Goal: Task Accomplishment & Management: Manage account settings

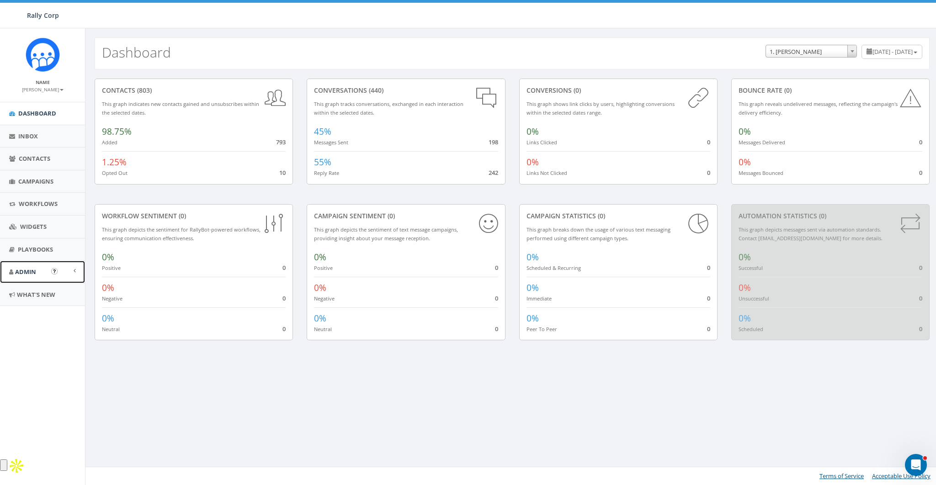
click at [24, 268] on span "Admin" at bounding box center [25, 272] width 21 height 8
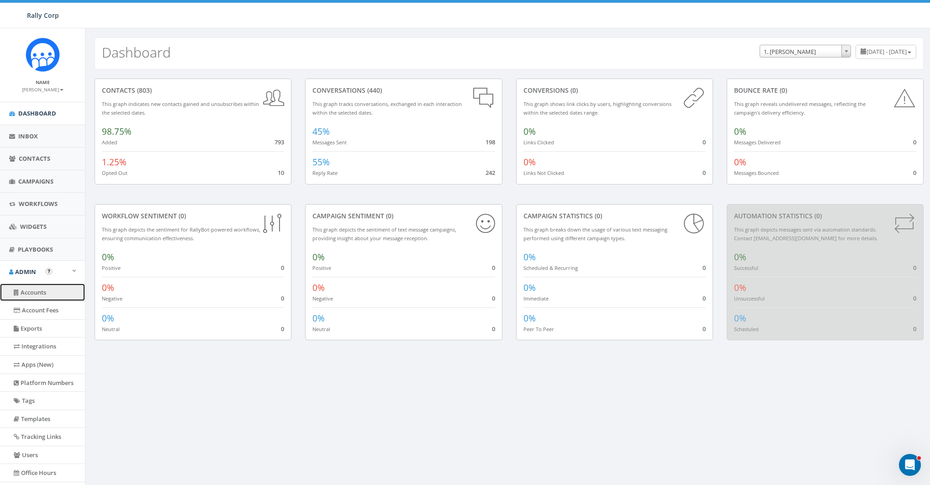
click at [37, 289] on link "Accounts" at bounding box center [42, 293] width 85 height 18
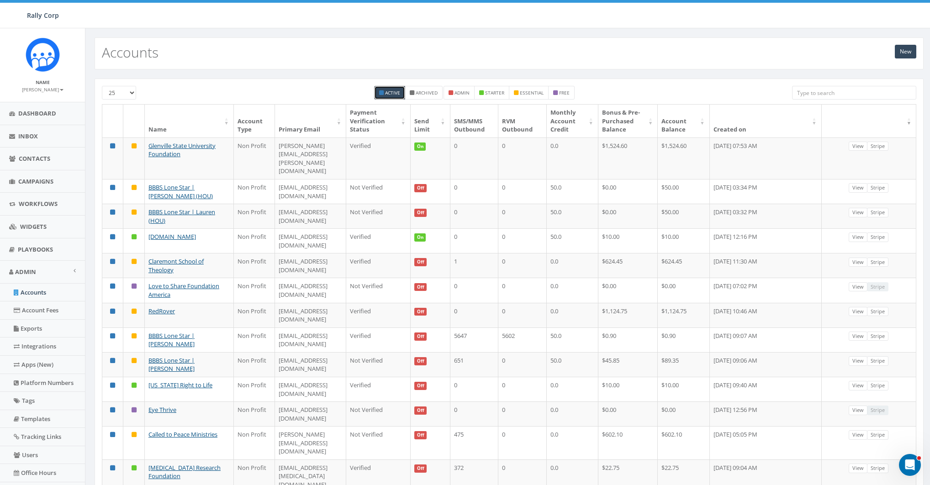
drag, startPoint x: 828, startPoint y: 98, endPoint x: 824, endPoint y: 96, distance: 4.9
click at [824, 96] on input "search" at bounding box center [854, 93] width 124 height 14
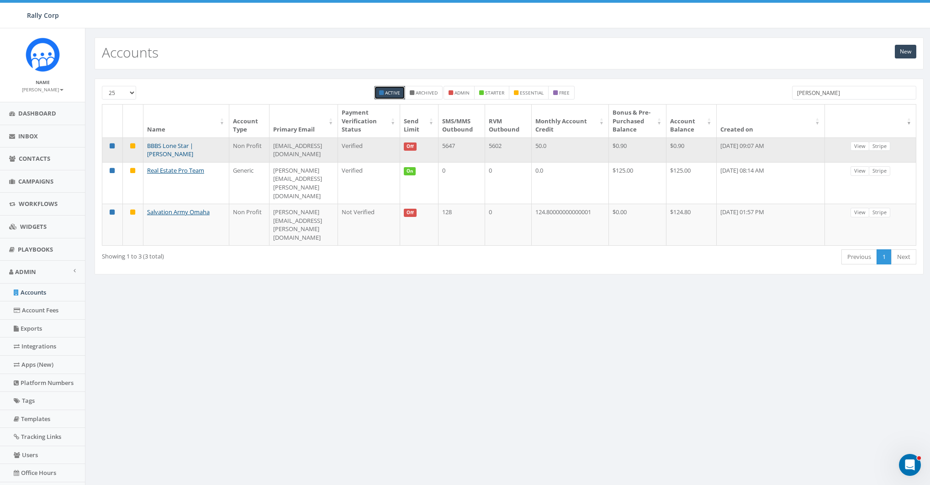
type input "[PERSON_NAME]"
click at [192, 154] on link "BBBS Lone Star | [PERSON_NAME]" at bounding box center [170, 150] width 46 height 17
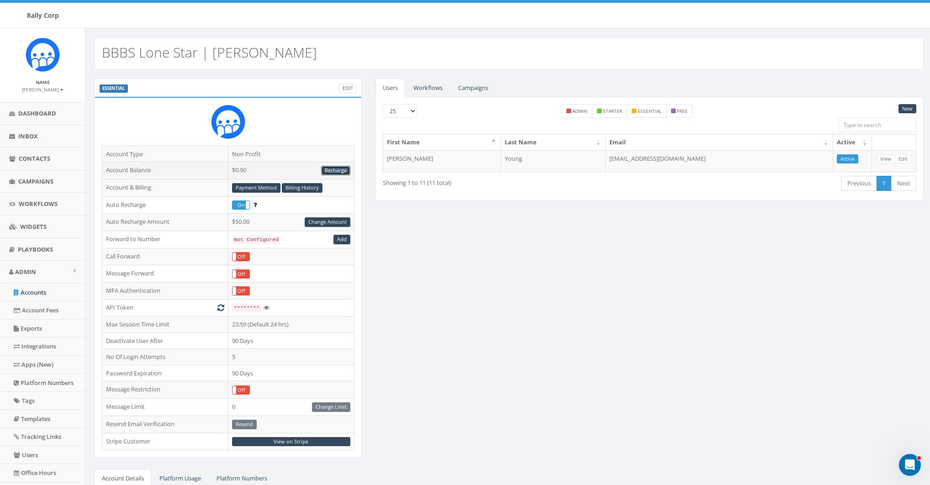
click at [336, 168] on link "Recharge" at bounding box center [335, 171] width 29 height 10
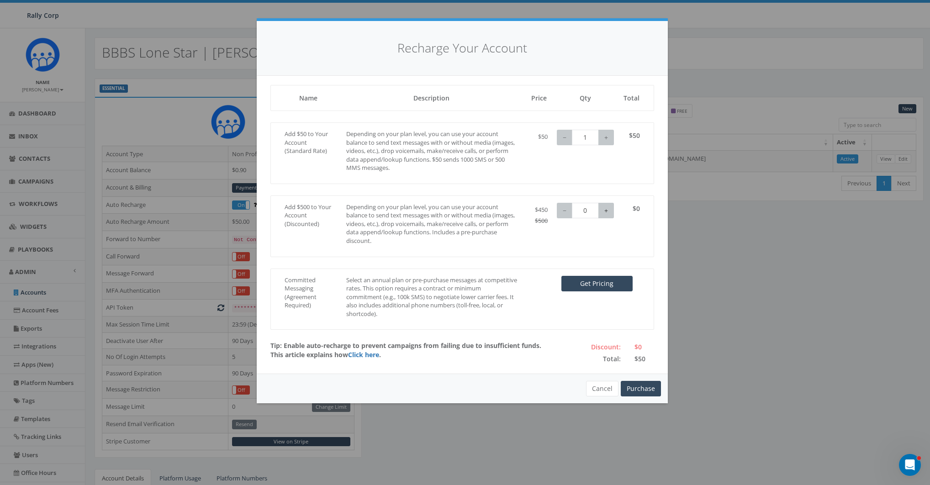
type input "1"
click at [606, 211] on button "+" at bounding box center [607, 211] width 16 height 16
click at [643, 387] on button "Purchase" at bounding box center [641, 389] width 40 height 16
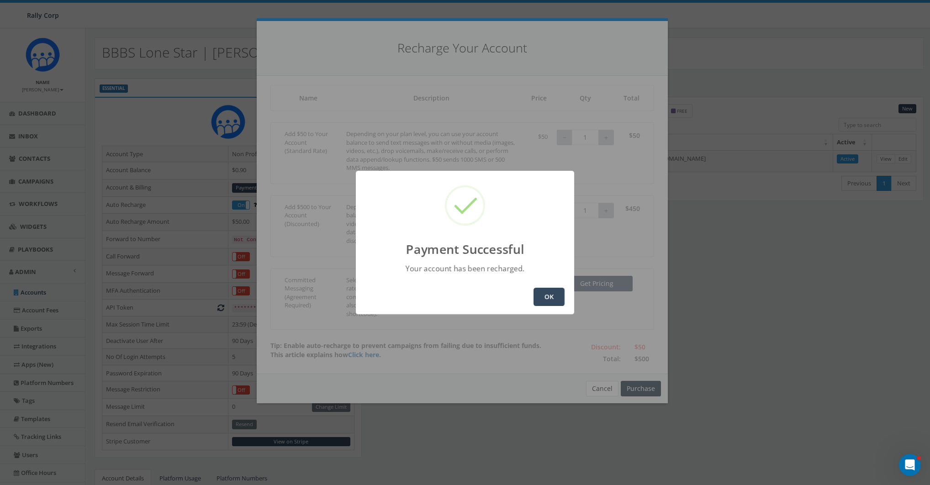
click at [546, 291] on button "OK" at bounding box center [549, 297] width 31 height 18
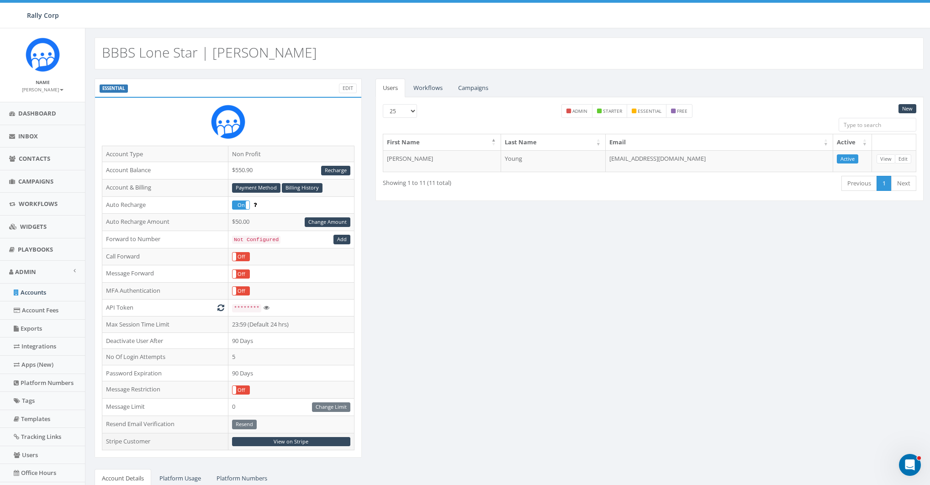
click at [301, 434] on td "View on Stripe" at bounding box center [291, 441] width 126 height 17
click at [301, 437] on link "View on Stripe" at bounding box center [291, 442] width 118 height 10
click at [335, 219] on link "Change Amount" at bounding box center [328, 223] width 46 height 10
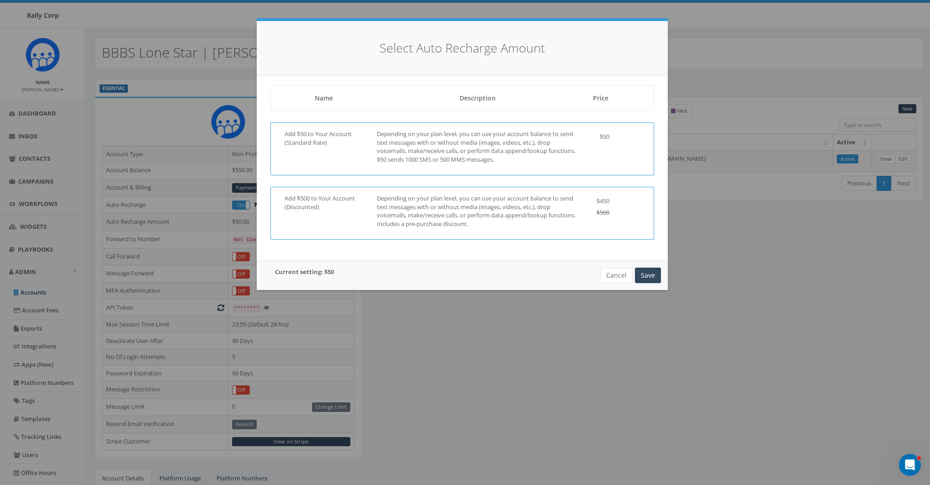
click at [555, 197] on p "Depending on your plan level, you can use your account balance to send text mes…" at bounding box center [478, 211] width 202 height 34
click at [644, 270] on button "Save" at bounding box center [648, 276] width 26 height 16
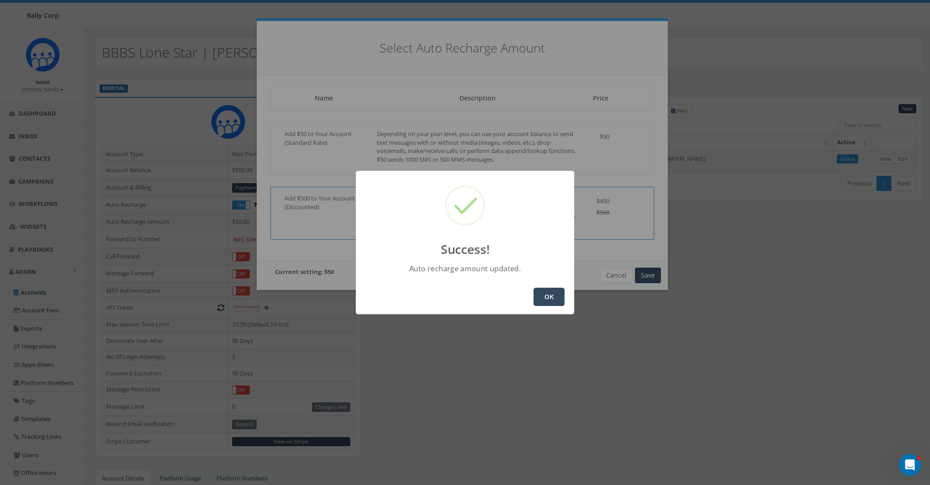
click at [544, 304] on button "OK" at bounding box center [549, 297] width 31 height 18
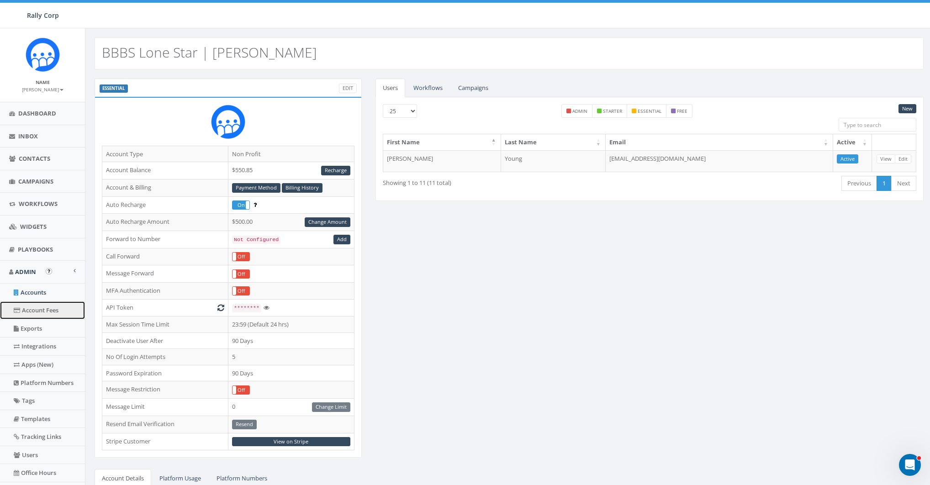
click at [47, 309] on link "Account Fees" at bounding box center [42, 311] width 85 height 18
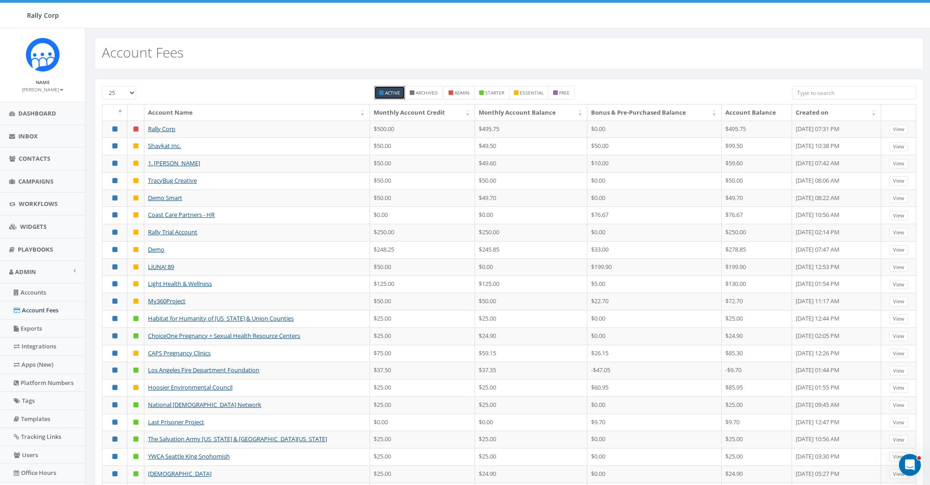
click at [829, 95] on input "search" at bounding box center [854, 93] width 124 height 14
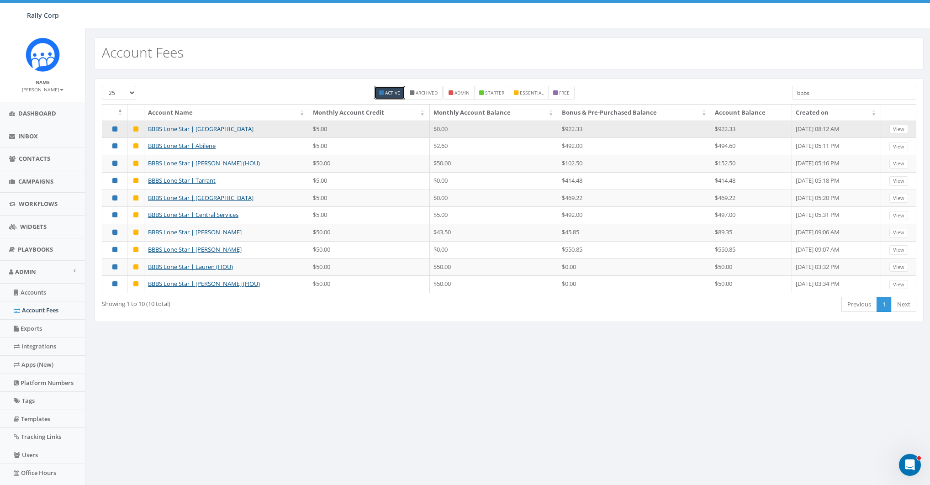
type input "bbbs"
click at [245, 84] on div "25 50 100 Active Archived admin starter essential free bbbs Account Name Monthl…" at bounding box center [509, 201] width 829 height 244
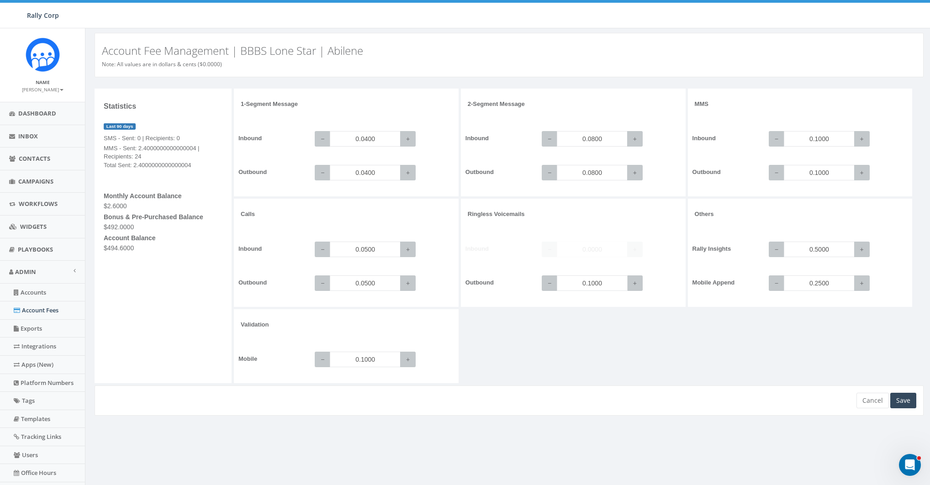
click at [612, 283] on input "0.1000" at bounding box center [592, 284] width 71 height 16
click at [593, 283] on input "0.1000" at bounding box center [592, 284] width 71 height 16
type input "0.0800"
click at [615, 329] on div "1-Segment Message Inbound − 0.0400 + Outbound − 0.0400 + 2-Segment Message Inbo…" at bounding box center [580, 237] width 692 height 297
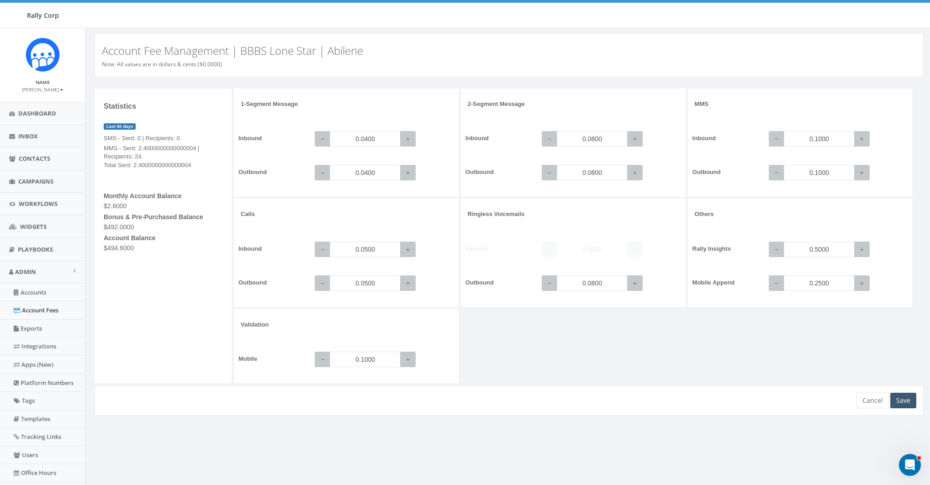
click at [900, 394] on div "Save" at bounding box center [904, 401] width 26 height 16
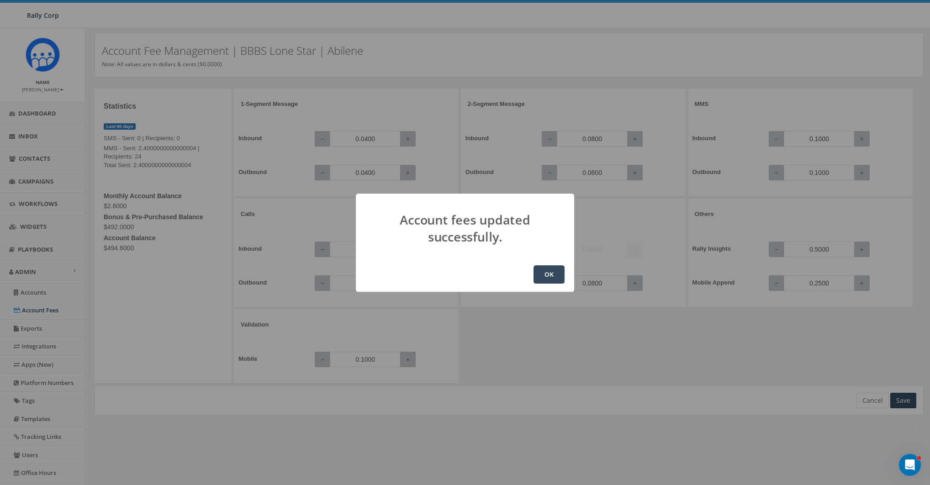
click at [569, 269] on div "OK" at bounding box center [465, 274] width 218 height 35
click at [540, 276] on button "OK" at bounding box center [549, 274] width 31 height 18
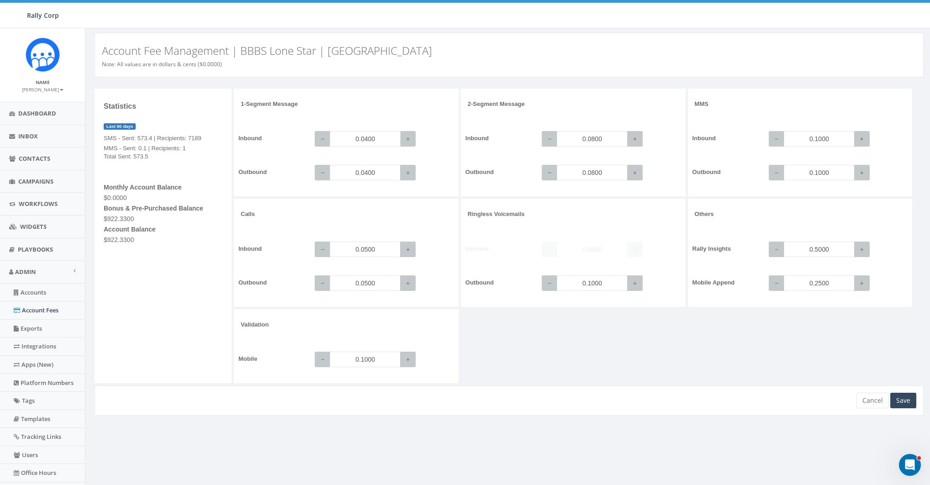
click at [384, 136] on input "0.0400" at bounding box center [365, 139] width 71 height 16
click at [610, 282] on input "0.1000" at bounding box center [592, 284] width 71 height 16
type input "0.0800"
click at [600, 384] on div "1-Segment Message Inbound − 0.0400 + Outbound − 0.0400 + 2-Segment Message Inbo…" at bounding box center [580, 237] width 692 height 297
click at [909, 401] on div "Save" at bounding box center [904, 401] width 26 height 16
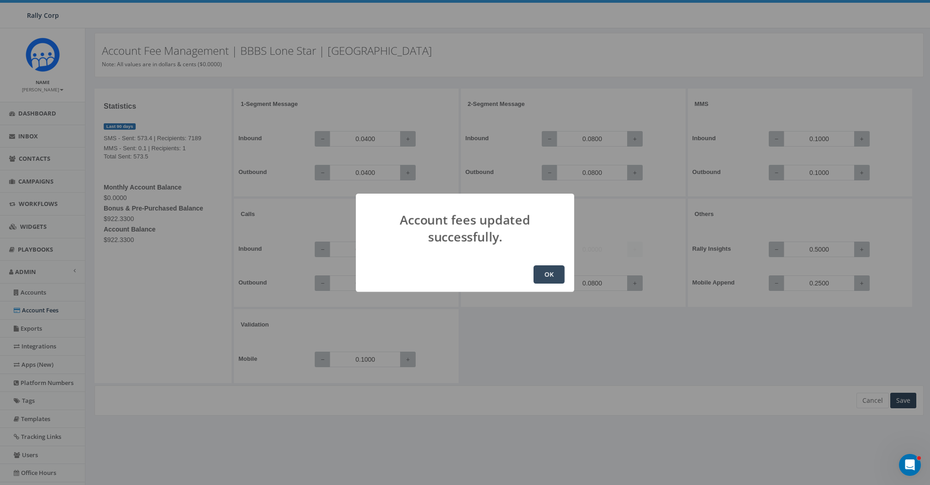
click at [552, 266] on button "OK" at bounding box center [549, 274] width 31 height 18
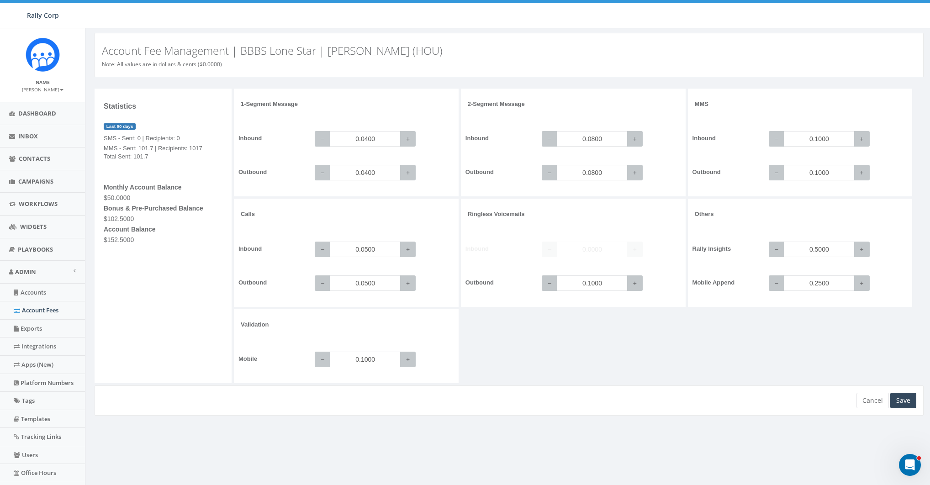
click at [584, 340] on div "1-Segment Message Inbound − 0.0400 + Outbound − 0.0400 + 2-Segment Message Inbo…" at bounding box center [580, 237] width 692 height 297
click at [381, 363] on input "0.1000" at bounding box center [365, 360] width 71 height 16
click at [600, 280] on input "0.1000" at bounding box center [592, 284] width 71 height 16
paste input "08"
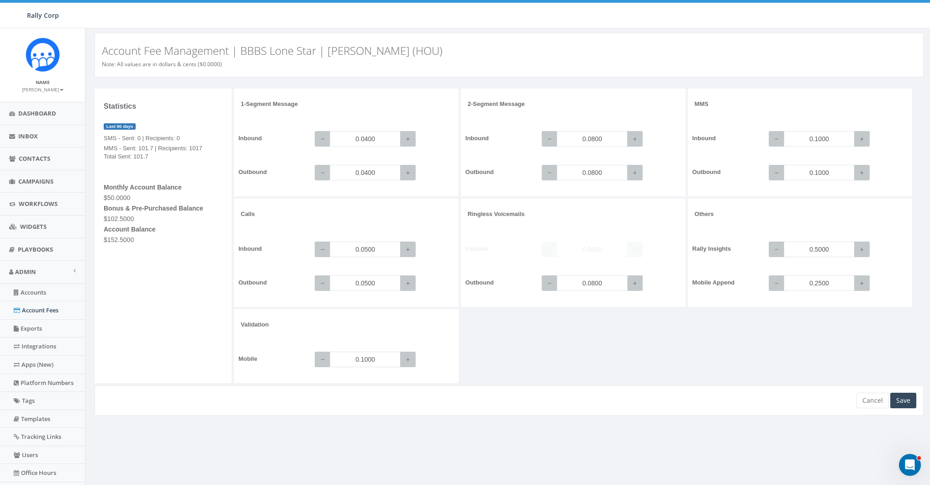
type input "0.0800"
click at [621, 297] on div "Outbound − 0.0800 +" at bounding box center [573, 283] width 239 height 34
click at [903, 402] on div "Save" at bounding box center [904, 401] width 26 height 16
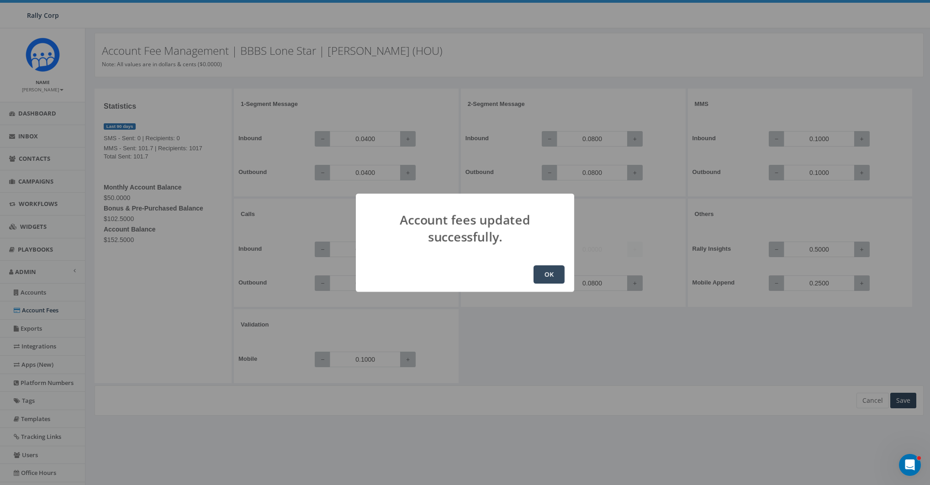
click at [550, 277] on button "OK" at bounding box center [549, 274] width 31 height 18
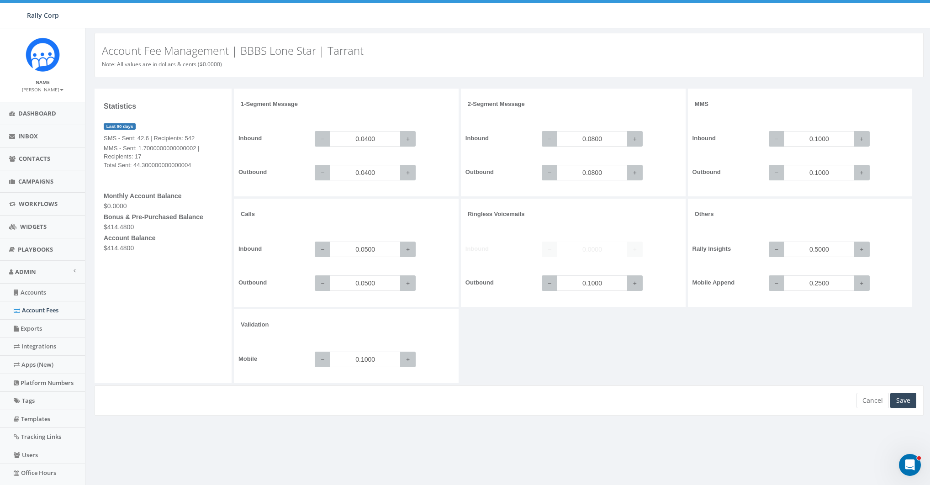
click at [569, 361] on div "1-Segment Message Inbound − 0.0400 + Outbound − 0.0400 + 2-Segment Message Inbo…" at bounding box center [580, 237] width 692 height 297
click at [606, 287] on input "0.1000" at bounding box center [592, 284] width 71 height 16
paste input "08"
type input "0.0800"
drag, startPoint x: 620, startPoint y: 323, endPoint x: 784, endPoint y: 345, distance: 165.1
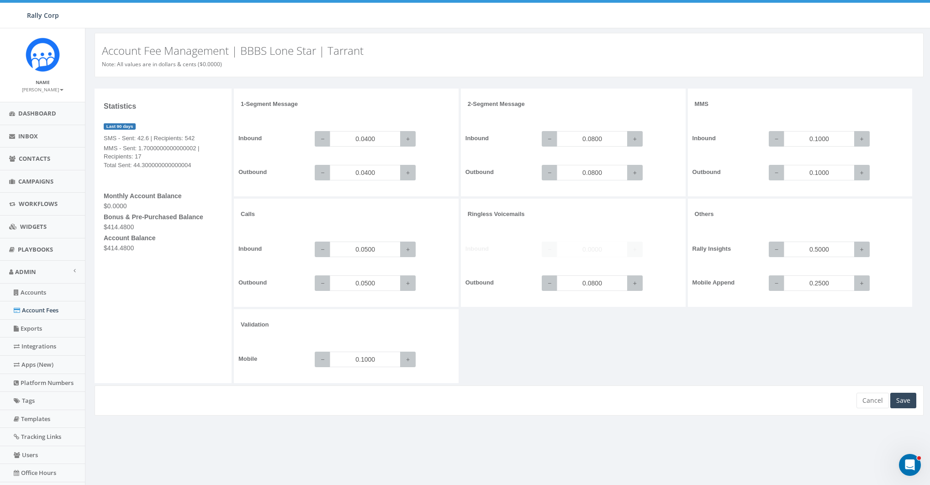
click at [629, 324] on div "1-Segment Message Inbound − 0.0400 + Outbound − 0.0400 + 2-Segment Message Inbo…" at bounding box center [580, 237] width 692 height 297
click at [908, 398] on div "Save" at bounding box center [904, 401] width 26 height 16
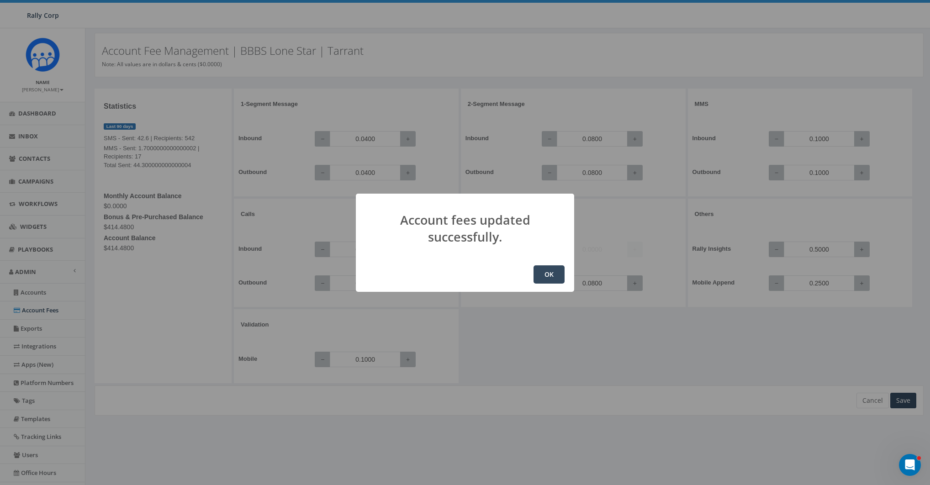
click at [556, 278] on button "OK" at bounding box center [549, 274] width 31 height 18
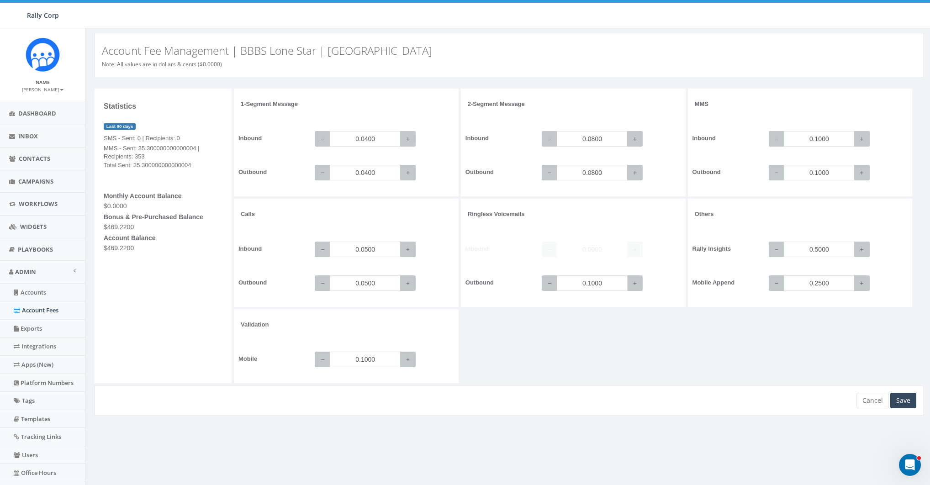
click at [609, 285] on input "0.1000" at bounding box center [592, 284] width 71 height 16
paste input "08"
type input "0.0800"
click at [899, 402] on div "Save" at bounding box center [904, 401] width 26 height 16
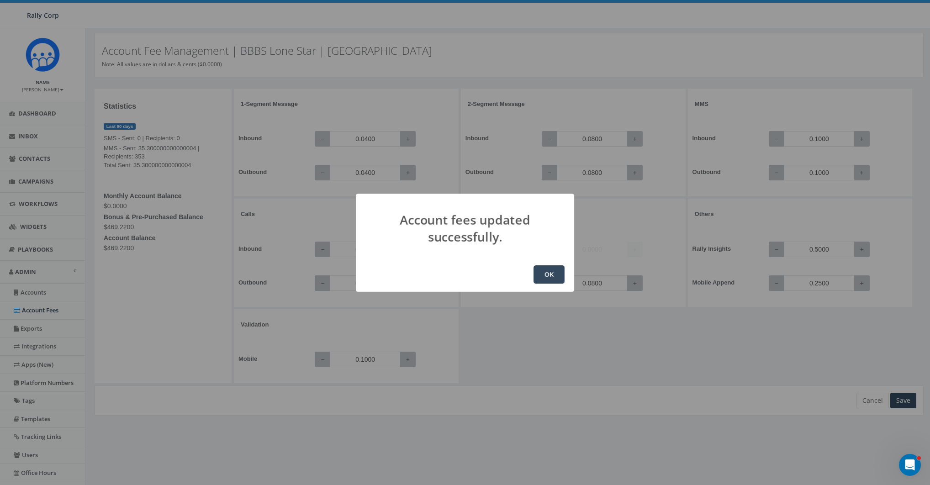
click at [543, 273] on button "OK" at bounding box center [549, 274] width 31 height 18
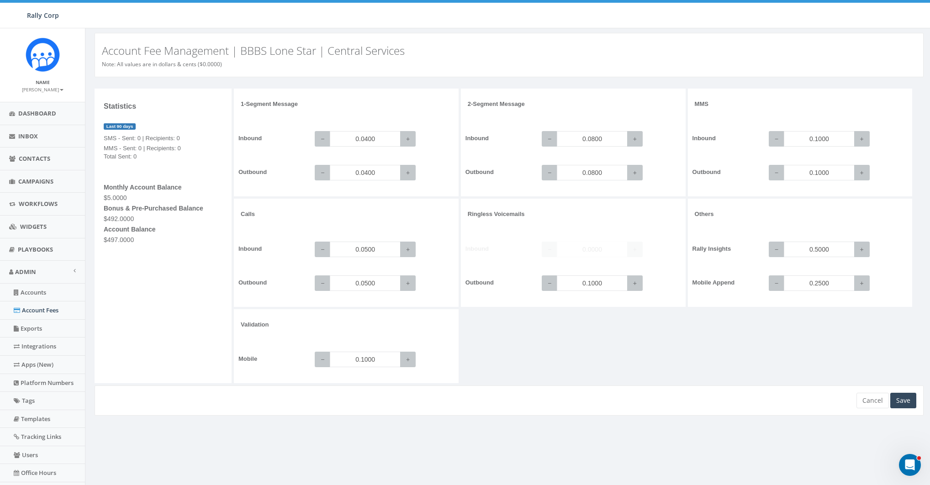
click at [586, 350] on div "1-Segment Message Inbound − 0.0400 + Outbound − 0.0400 + 2-Segment Message Inbo…" at bounding box center [580, 237] width 692 height 297
click at [608, 289] on input "0.1000" at bounding box center [592, 284] width 71 height 16
paste input "08"
type input "0.0800"
click at [615, 333] on div "1-Segment Message Inbound − 0.0400 + Outbound − 0.0400 + 2-Segment Message Inbo…" at bounding box center [580, 237] width 692 height 297
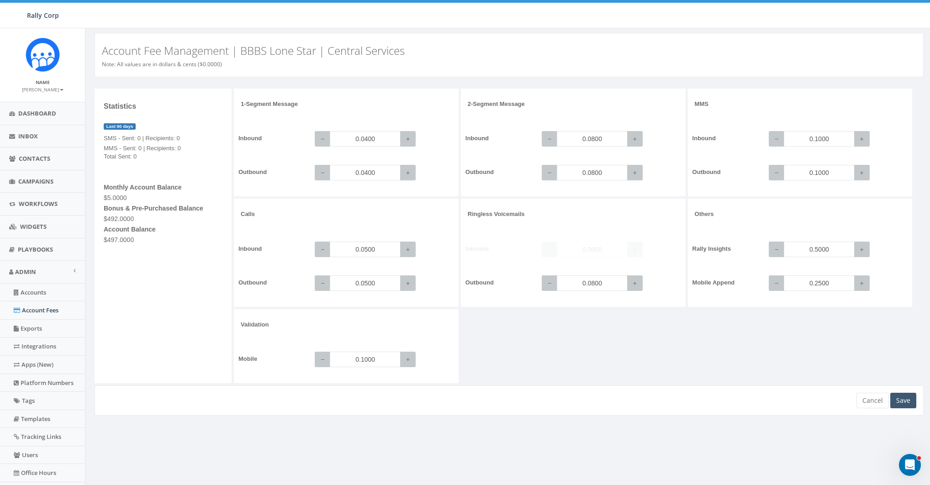
click at [913, 407] on div "Save" at bounding box center [904, 401] width 26 height 16
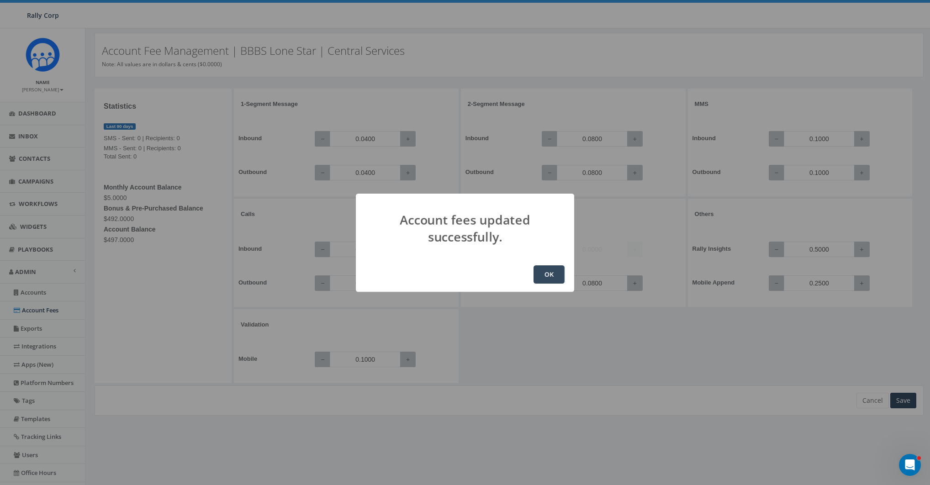
click at [551, 271] on button "OK" at bounding box center [549, 274] width 31 height 18
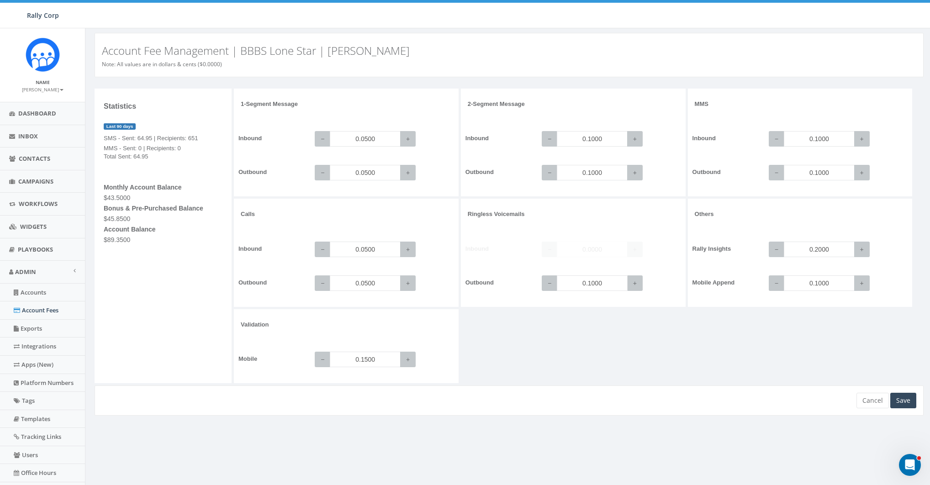
click at [602, 281] on input "0.1000" at bounding box center [592, 284] width 71 height 16
paste input "08"
type input "0.0800"
click at [377, 142] on input "0.0500" at bounding box center [365, 139] width 71 height 16
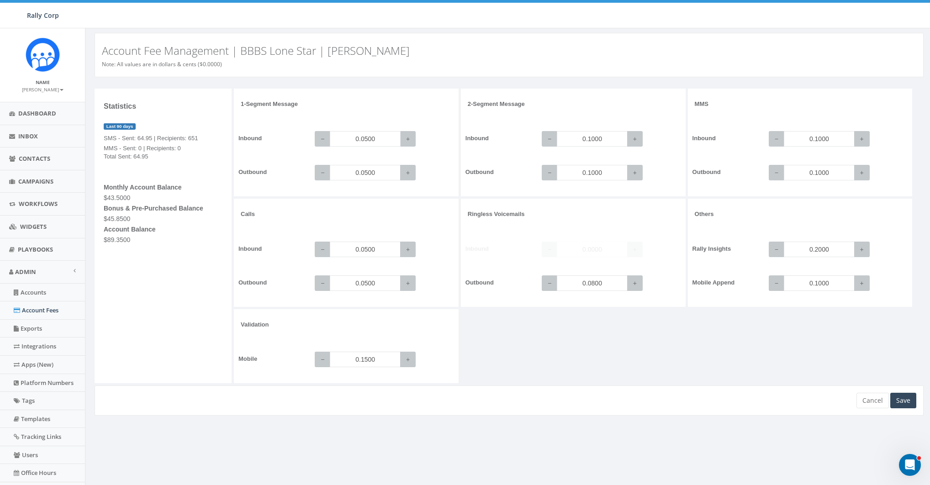
paste input "4"
type input "0.0400"
click at [375, 168] on input "0.0500" at bounding box center [365, 173] width 71 height 16
paste input "4"
type input "0.0400"
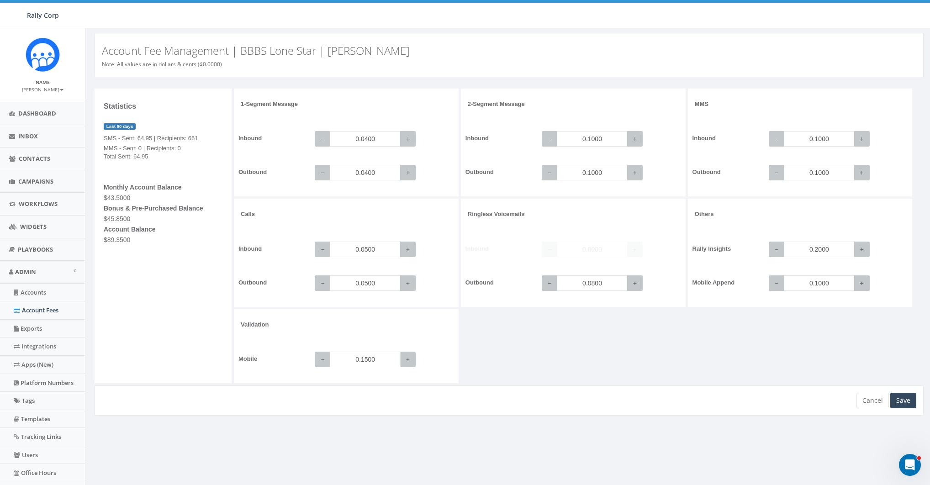
click at [378, 365] on input "0.1500" at bounding box center [365, 360] width 71 height 16
type input "0.1000"
click at [604, 140] on input "0.1000" at bounding box center [592, 139] width 71 height 16
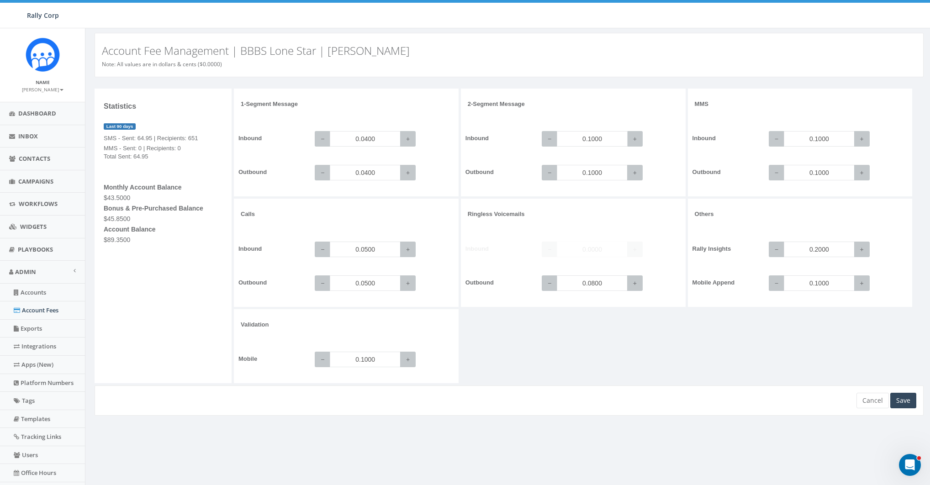
paste input "08"
type input "0.0800"
click at [599, 170] on input "0.1000" at bounding box center [592, 173] width 71 height 16
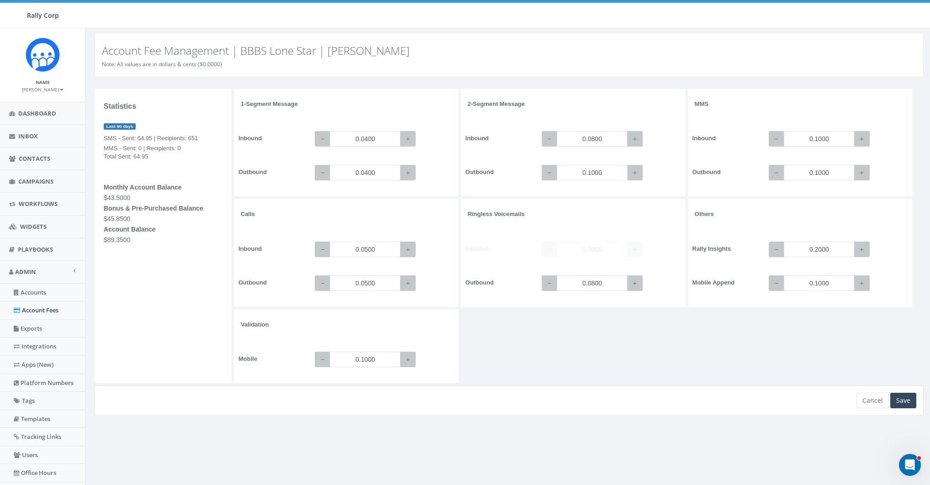
paste input "08"
type input "0.0800"
drag, startPoint x: 677, startPoint y: 316, endPoint x: 706, endPoint y: 319, distance: 29.4
click at [681, 318] on div "1-Segment Message Inbound − 0.0400 + Outbound − 0.0400 + 2-Segment Message Inbo…" at bounding box center [580, 237] width 692 height 297
click at [828, 249] on input "0.2000" at bounding box center [819, 250] width 71 height 16
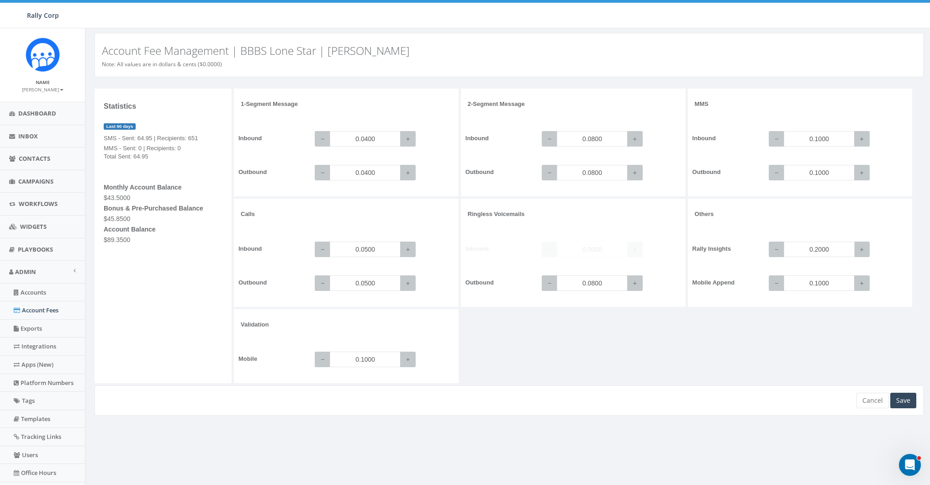
click at [828, 249] on input "0.2000" at bounding box center [819, 250] width 71 height 16
paste input "5"
type input "0.5000"
click at [813, 282] on input "0.1000" at bounding box center [819, 284] width 71 height 16
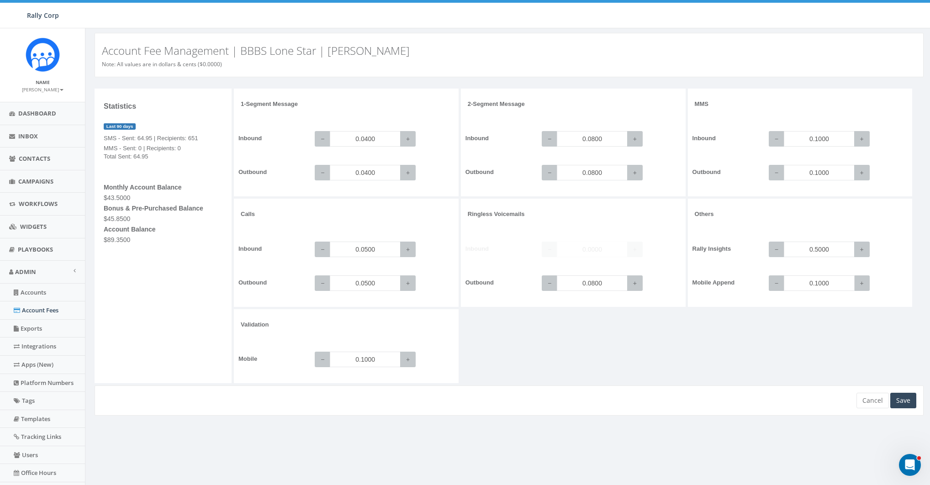
click at [813, 282] on input "0.1000" at bounding box center [819, 284] width 71 height 16
paste input "25"
type input "0.2500"
click at [911, 398] on div "Save" at bounding box center [904, 401] width 26 height 16
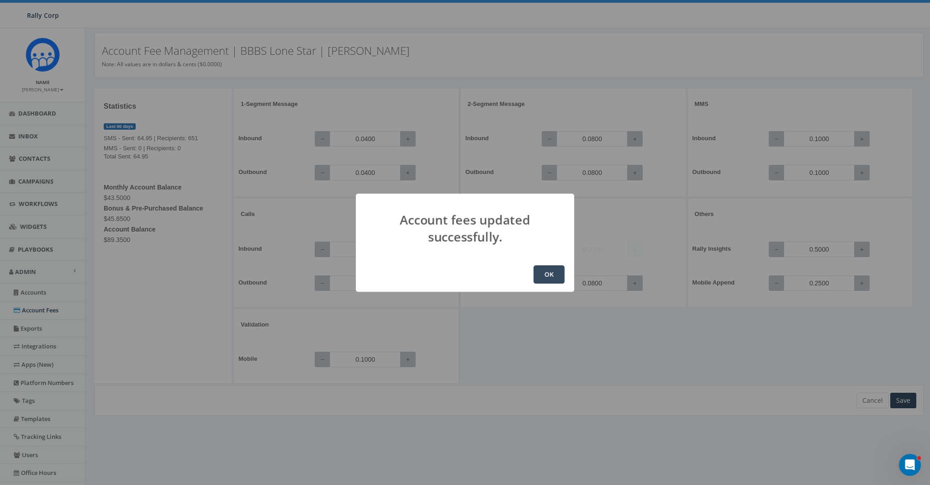
click at [558, 284] on div "OK" at bounding box center [465, 274] width 218 height 35
click at [550, 276] on button "OK" at bounding box center [549, 274] width 31 height 18
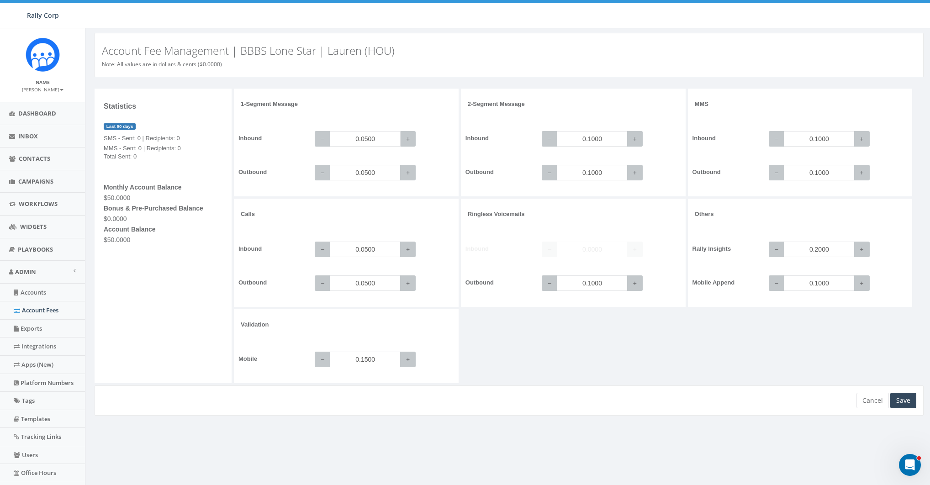
click at [371, 137] on input "0.0500" at bounding box center [365, 139] width 71 height 16
paste input "4"
type input "0.0400"
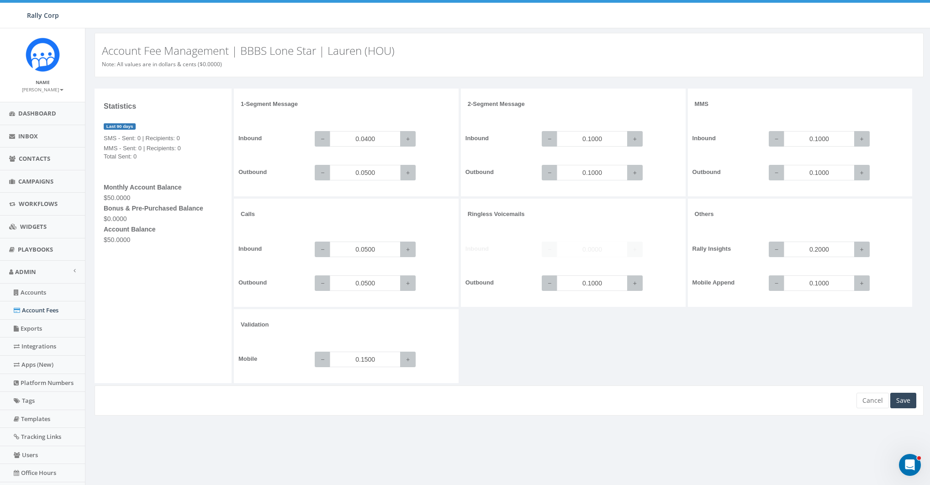
click at [370, 175] on input "0.0500" at bounding box center [365, 173] width 71 height 16
paste input "4"
type input "0.0400"
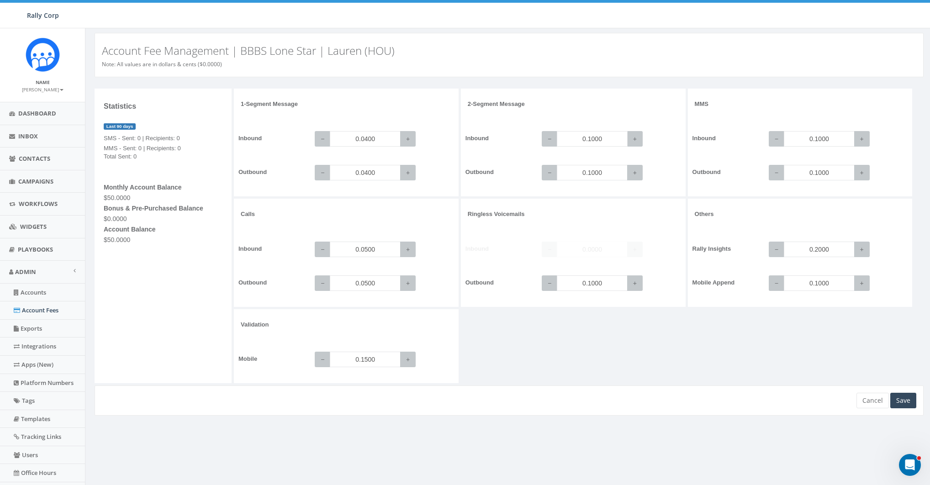
click at [604, 137] on input "0.1000" at bounding box center [592, 139] width 71 height 16
paste input "08"
type input "0.0800"
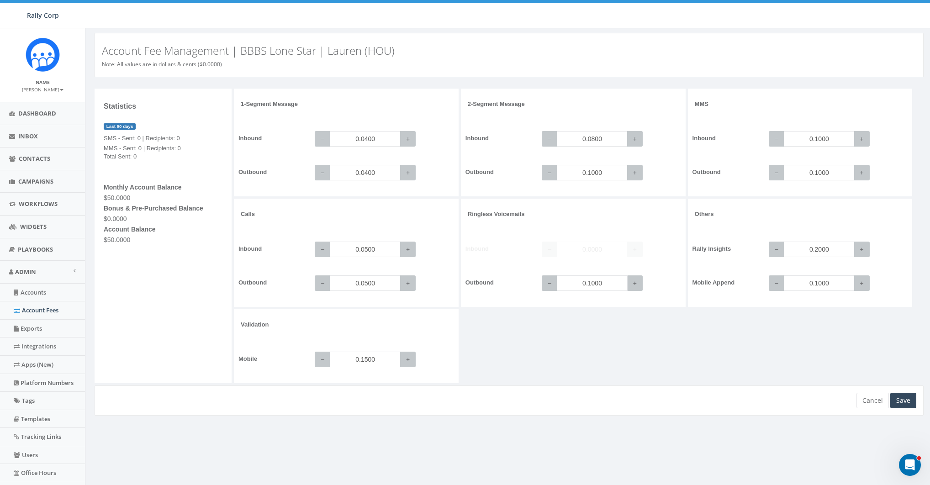
click at [605, 285] on input "0.1000" at bounding box center [592, 284] width 71 height 16
paste input "08"
type input "0.0800"
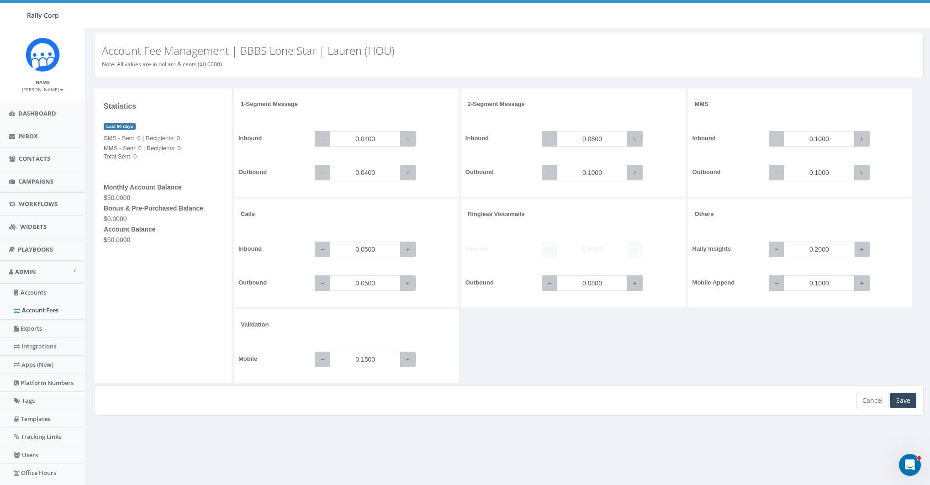
click at [824, 248] on input "0.2000" at bounding box center [819, 250] width 71 height 16
paste input "5"
type input "0.5000"
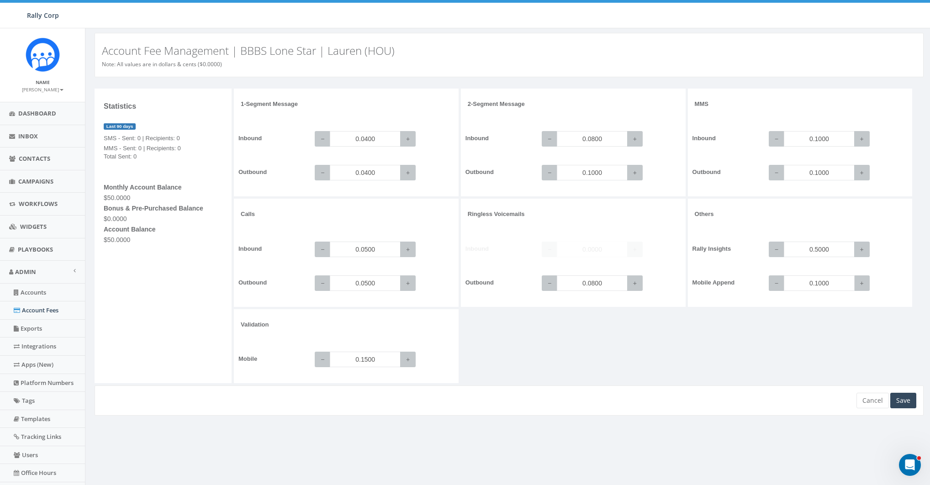
click at [832, 283] on input "0.1000" at bounding box center [819, 284] width 71 height 16
paste input "25"
type input "0.2500"
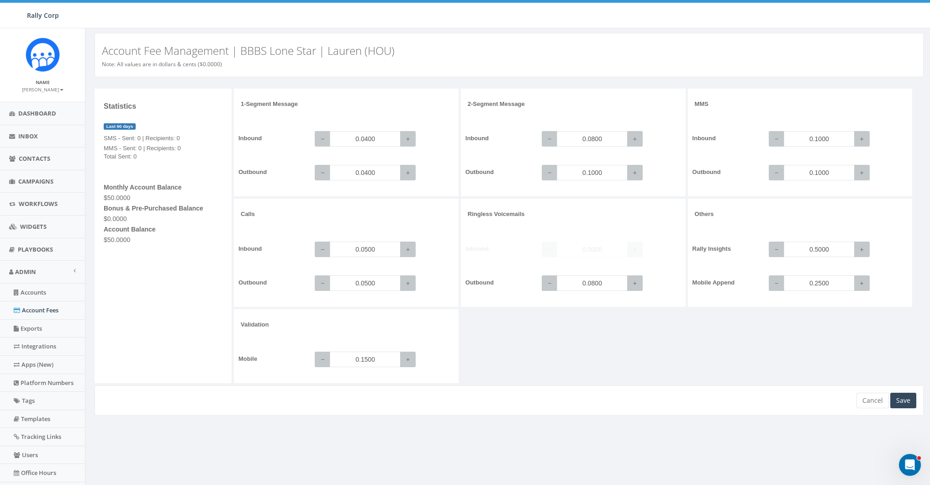
click at [809, 337] on div "1-Segment Message Inbound − 0.0400 + Outbound − 0.0400 + 2-Segment Message Inbo…" at bounding box center [580, 237] width 692 height 297
click at [605, 134] on input "0.0800" at bounding box center [592, 139] width 71 height 16
click at [598, 165] on input "0.1000" at bounding box center [592, 173] width 71 height 16
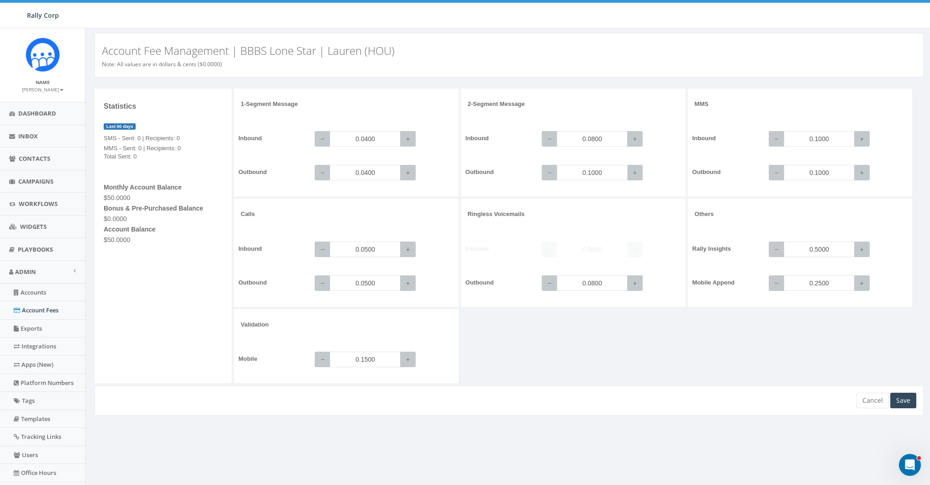
click at [598, 165] on input "0.1000" at bounding box center [592, 173] width 71 height 16
paste input "08"
type input "0.0800"
click at [607, 339] on div "1-Segment Message Inbound − 0.0400 + Outbound − 0.0400 + 2-Segment Message Inbo…" at bounding box center [580, 237] width 692 height 297
click at [378, 365] on input "0.1500" at bounding box center [365, 360] width 71 height 16
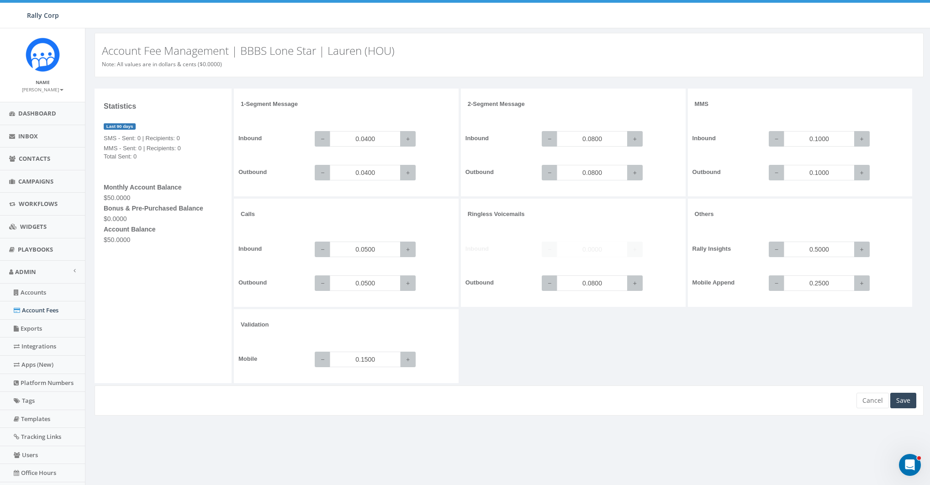
click at [378, 365] on input "0.1500" at bounding box center [365, 360] width 71 height 16
paste input "0"
type input "0.1000"
click at [546, 361] on div "1-Segment Message Inbound − 0.0400 + Outbound − 0.0400 + 2-Segment Message Inbo…" at bounding box center [580, 237] width 692 height 297
click at [901, 398] on div "Save" at bounding box center [904, 401] width 26 height 16
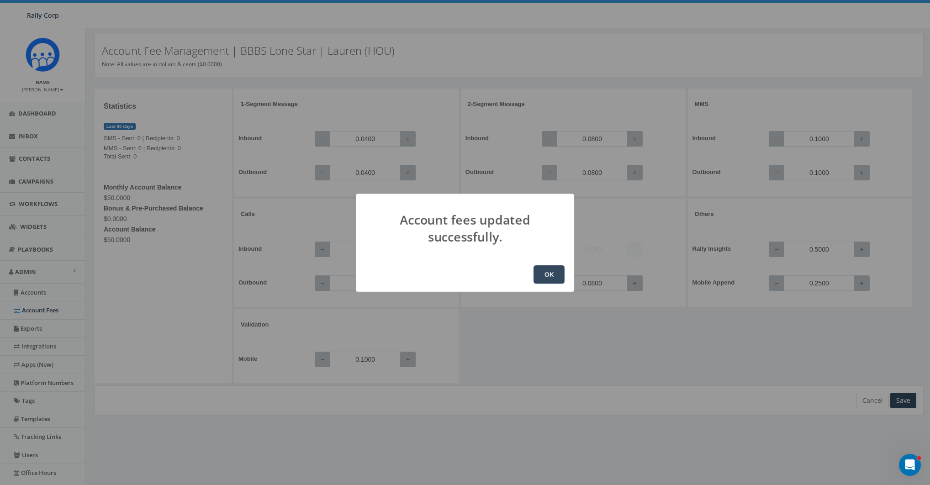
click at [547, 272] on button "OK" at bounding box center [549, 274] width 31 height 18
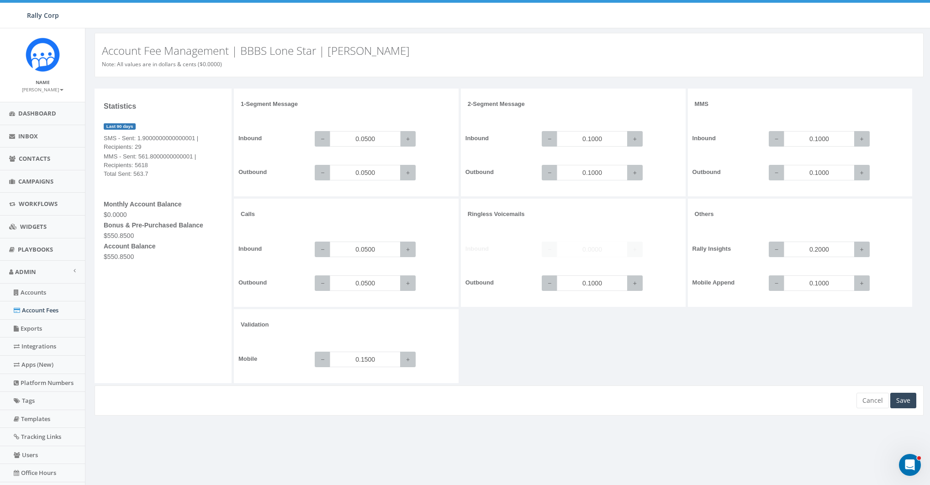
click at [375, 138] on input "0.0500" at bounding box center [365, 139] width 71 height 16
paste input "4"
type input "0.0400"
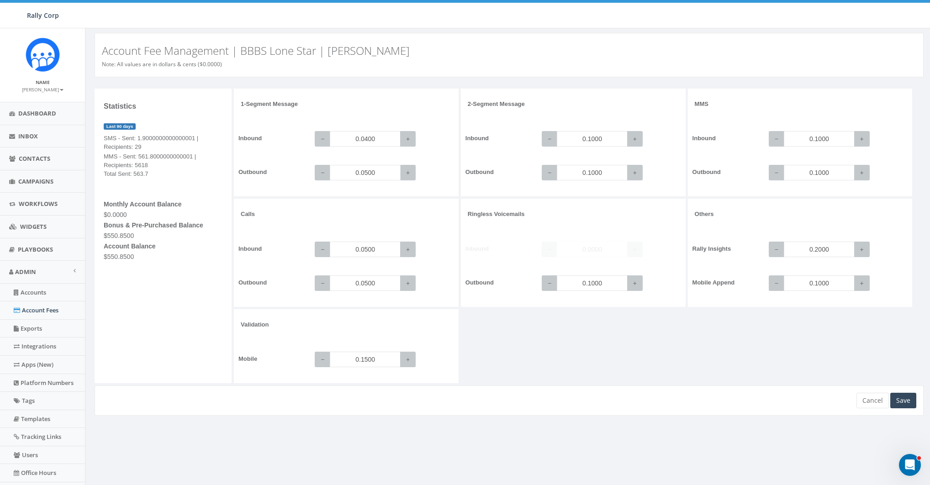
click at [367, 168] on input "0.0500" at bounding box center [365, 173] width 71 height 16
click at [368, 169] on input "0.0500" at bounding box center [365, 173] width 71 height 16
paste input "4"
type input "0.0400"
click at [374, 359] on input "0.1500" at bounding box center [365, 360] width 71 height 16
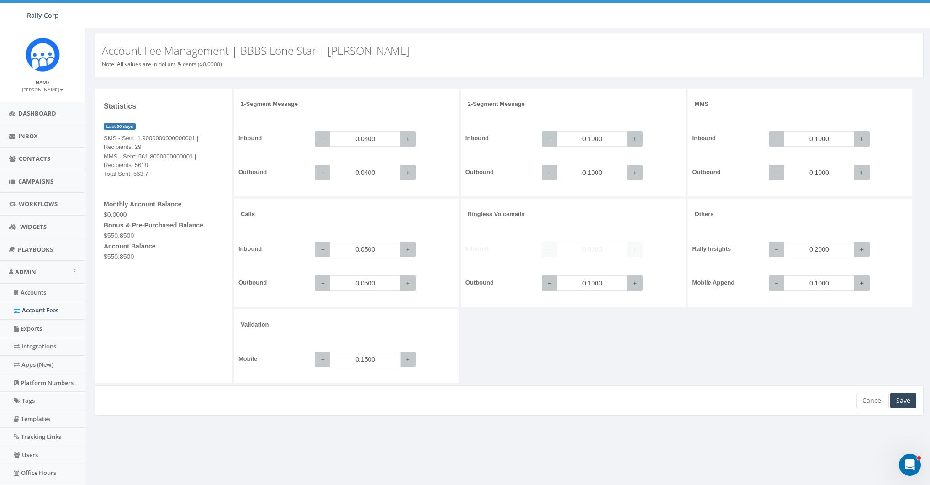
click at [374, 359] on input "0.1500" at bounding box center [365, 360] width 71 height 16
type input "0.1000"
click at [531, 360] on div "1-Segment Message Inbound − 0.0400 + Outbound − 0.0400 + 2-Segment Message Inbo…" at bounding box center [580, 237] width 692 height 297
click at [589, 281] on input "0.1000" at bounding box center [592, 284] width 71 height 16
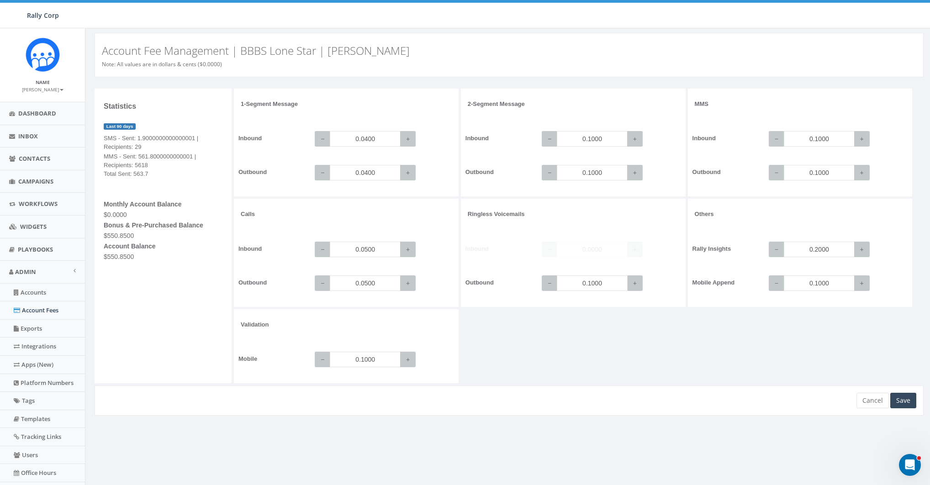
click at [589, 281] on input "0.1000" at bounding box center [592, 284] width 71 height 16
paste input "08"
type input "0.0800"
click at [598, 136] on input "0.1000" at bounding box center [592, 139] width 71 height 16
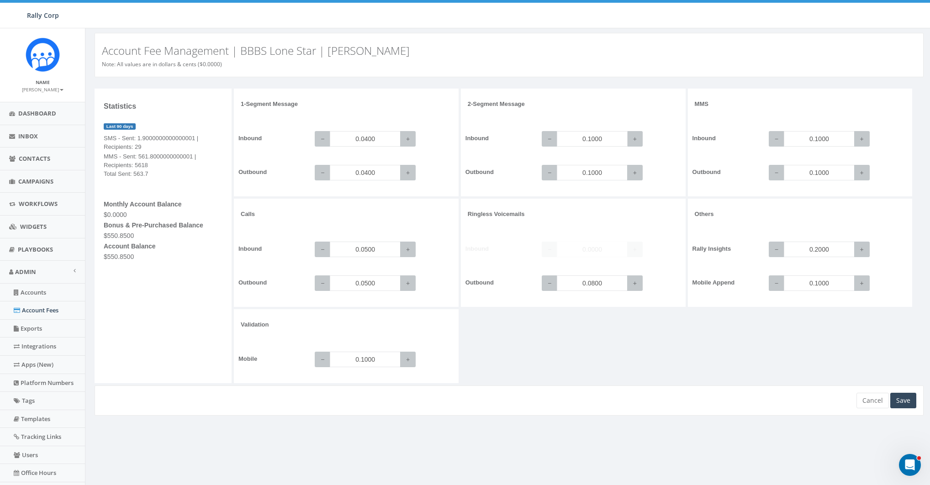
click at [598, 136] on input "0.1000" at bounding box center [592, 139] width 71 height 16
paste input "08"
type input "0.0800"
click at [603, 168] on input "0.1000" at bounding box center [592, 173] width 71 height 16
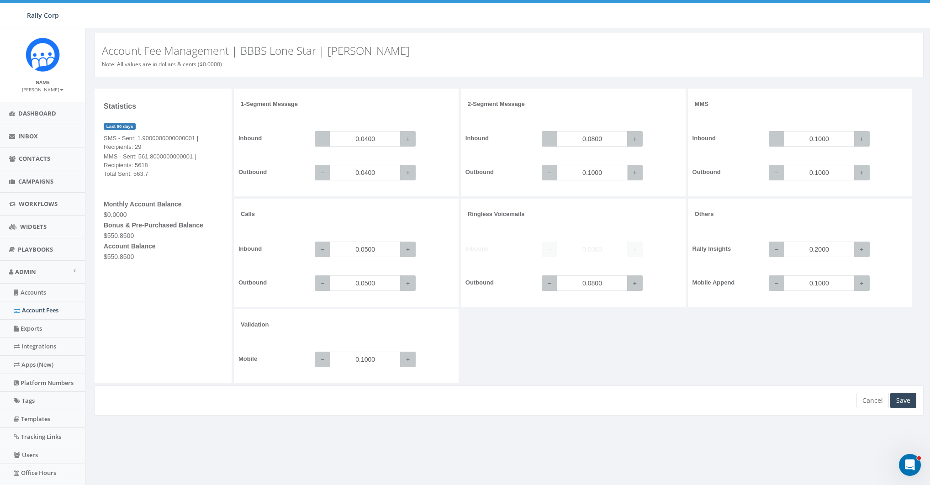
click at [603, 168] on input "0.1000" at bounding box center [592, 173] width 71 height 16
paste input "08"
type input "0.0800"
click at [705, 358] on div "1-Segment Message Inbound − 0.0400 + Outbound − 0.0400 + 2-Segment Message Inbo…" at bounding box center [580, 237] width 692 height 297
click at [585, 132] on input "0.0800" at bounding box center [592, 139] width 71 height 16
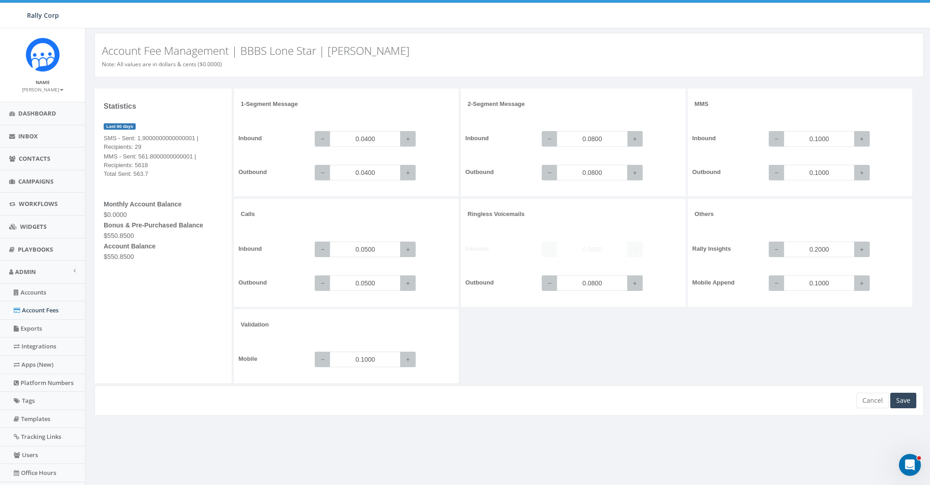
click at [585, 132] on input "0.0800" at bounding box center [592, 139] width 71 height 16
click at [603, 352] on div "1-Segment Message Inbound − 0.0400 + Outbound − 0.0400 + 2-Segment Message Inbo…" at bounding box center [580, 237] width 692 height 297
click at [823, 244] on input "0.2000" at bounding box center [819, 250] width 71 height 16
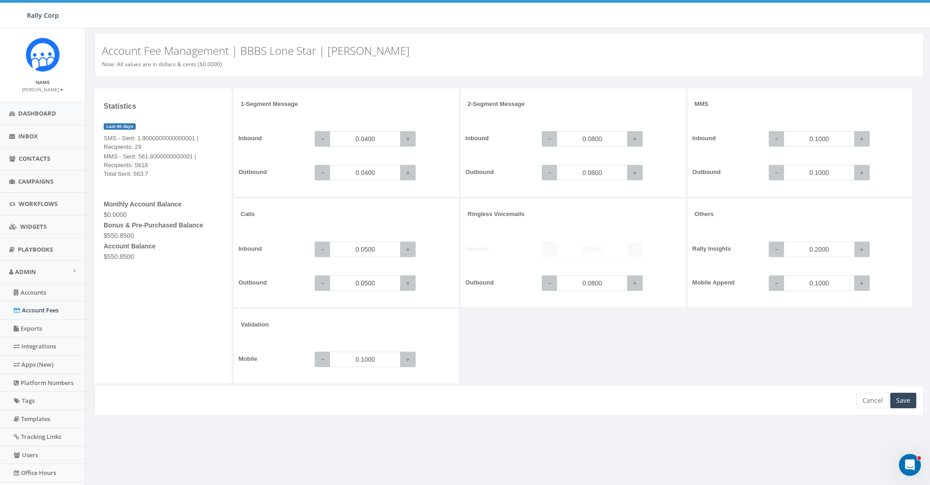
click at [823, 244] on input "0.2000" at bounding box center [819, 250] width 71 height 16
paste input "5"
type input "0.5000"
click at [820, 279] on input "0.1000" at bounding box center [819, 284] width 71 height 16
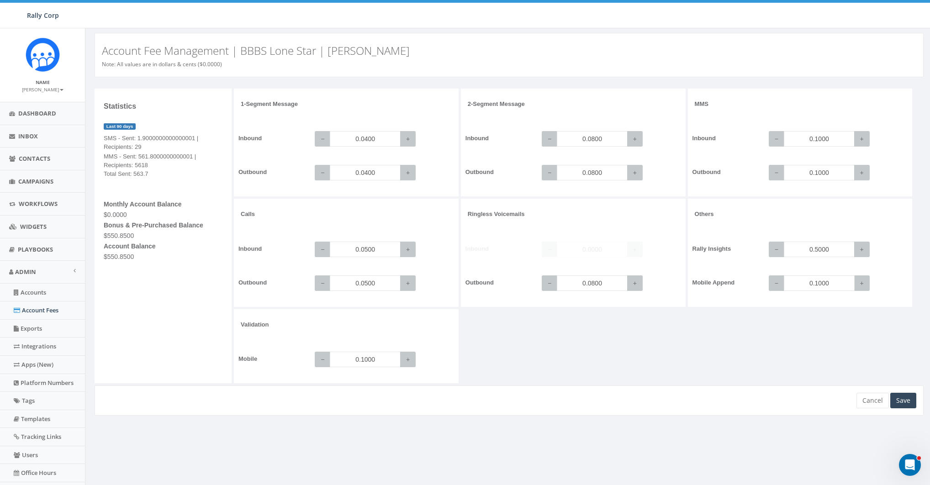
click at [820, 279] on input "0.1000" at bounding box center [819, 284] width 71 height 16
paste input "25"
type input "0.2500"
click at [840, 332] on div "1-Segment Message Inbound − 0.0400 + Outbound − 0.0400 + 2-Segment Message Inbo…" at bounding box center [580, 237] width 692 height 297
click at [912, 398] on div "Save" at bounding box center [904, 401] width 26 height 16
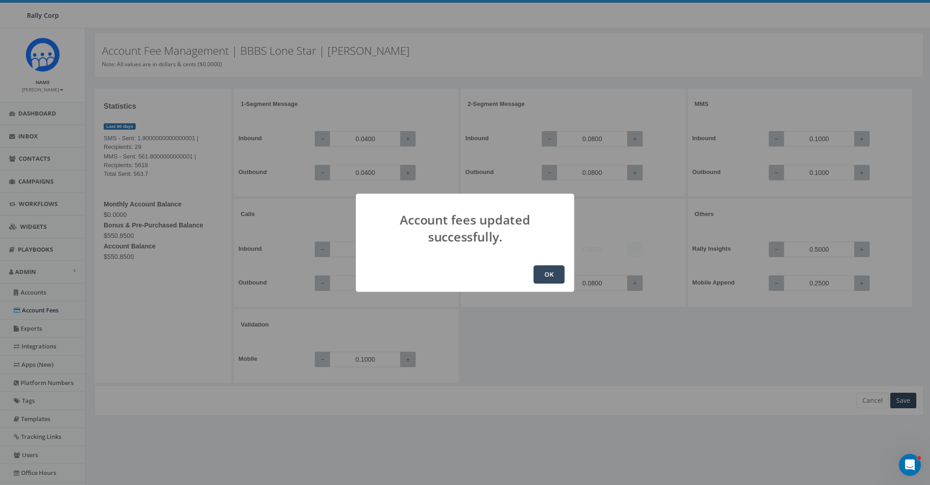
click at [549, 271] on button "OK" at bounding box center [549, 274] width 31 height 18
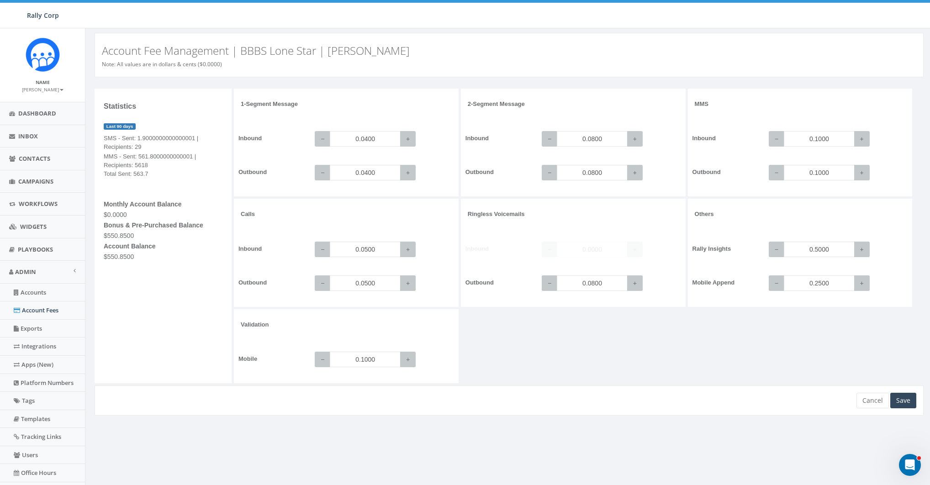
click at [582, 346] on div "1-Segment Message Inbound − 0.0400 + Outbound − 0.0400 + 2-Segment Message Inbo…" at bounding box center [580, 237] width 692 height 297
click at [526, 351] on div "1-Segment Message Inbound − 0.0400 + Outbound − 0.0400 + 2-Segment Message Inbo…" at bounding box center [580, 237] width 692 height 297
click at [359, 136] on input "0.0500" at bounding box center [365, 139] width 71 height 16
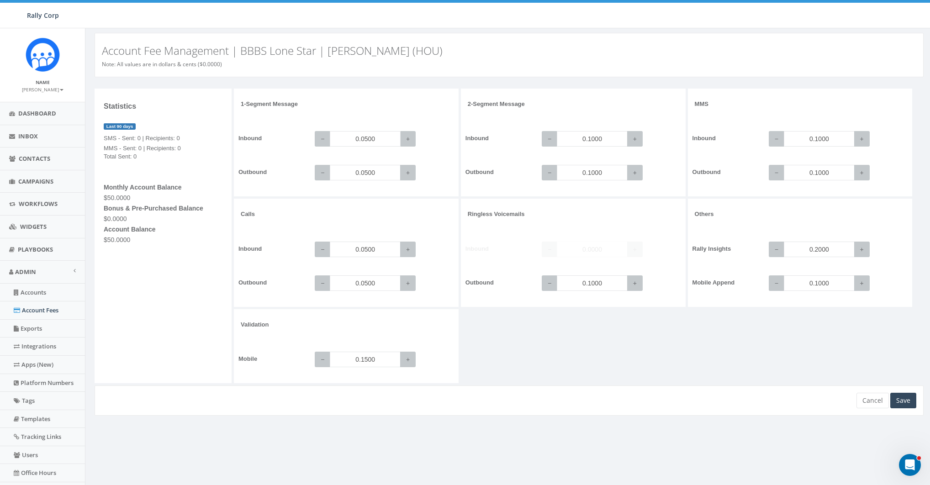
paste input "4"
type input "0.0400"
click at [356, 170] on input "0.0500" at bounding box center [365, 173] width 71 height 16
paste input "4"
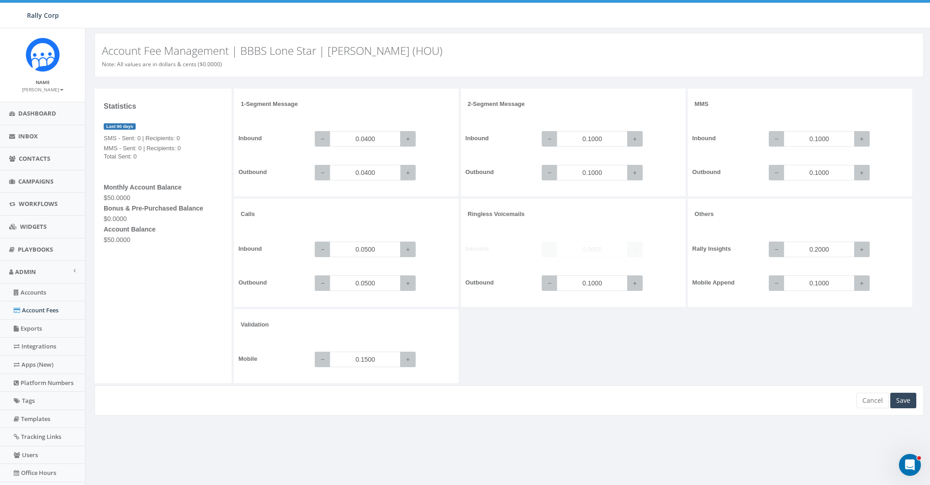
type input "0.0400"
click at [366, 357] on input "0.1500" at bounding box center [365, 360] width 71 height 16
paste input "0"
type input "0.1000"
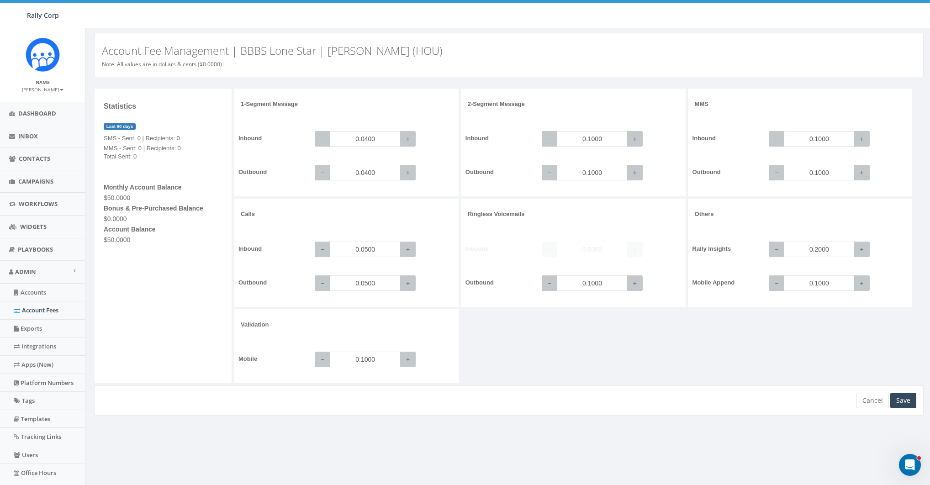
click at [533, 360] on div "1-Segment Message Inbound − 0.0400 + Outbound − 0.0400 + 2-Segment Message Inbo…" at bounding box center [580, 237] width 692 height 297
click at [603, 282] on input "0.1000" at bounding box center [592, 284] width 71 height 16
paste input "08"
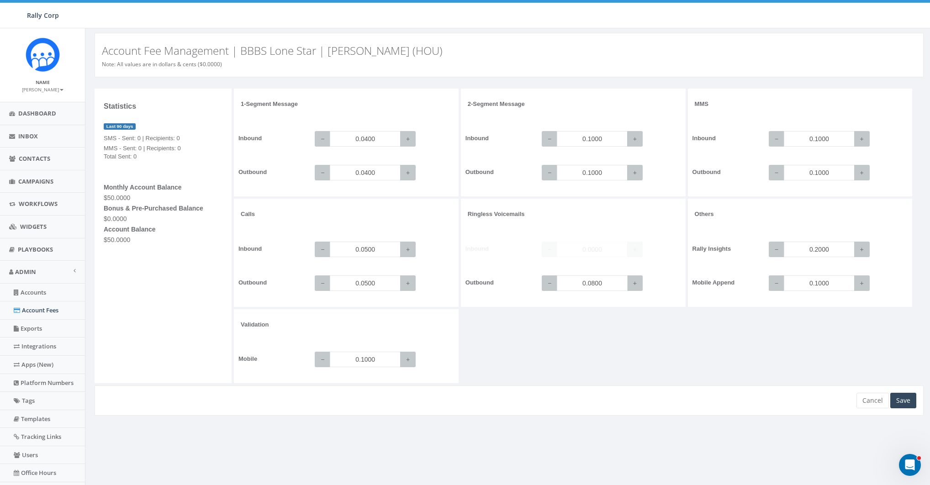
type input "0.0800"
click at [589, 172] on input "0.1000" at bounding box center [592, 173] width 71 height 16
paste input "08"
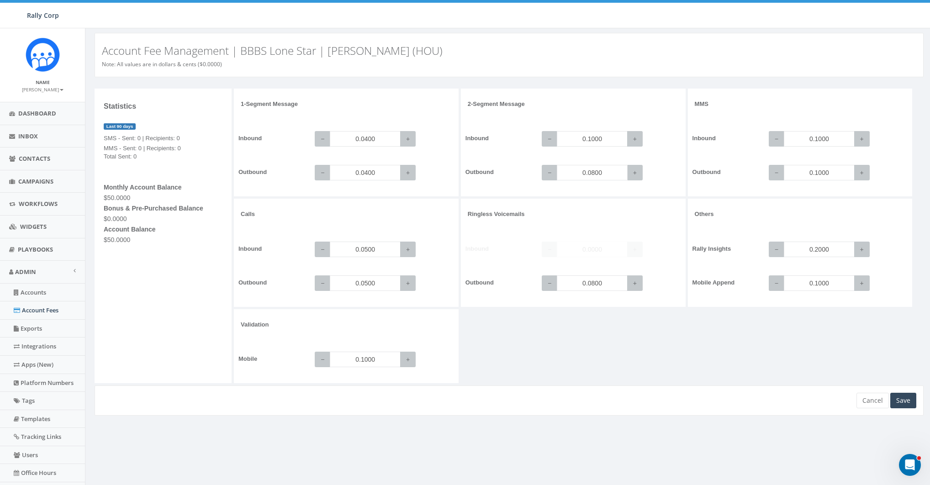
type input "0.0800"
click at [596, 142] on input "0.1000" at bounding box center [592, 139] width 71 height 16
paste input "08"
type input "0.0800"
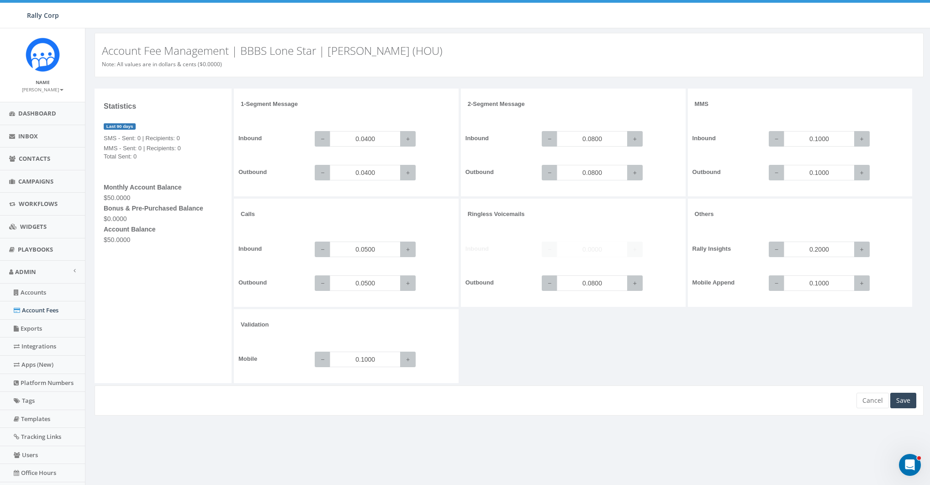
click at [668, 339] on div "1-Segment Message Inbound − 0.0400 + Outbound − 0.0400 + 2-Segment Message Inbo…" at bounding box center [580, 237] width 692 height 297
click at [833, 251] on input "0.2000" at bounding box center [819, 250] width 71 height 16
paste input "5"
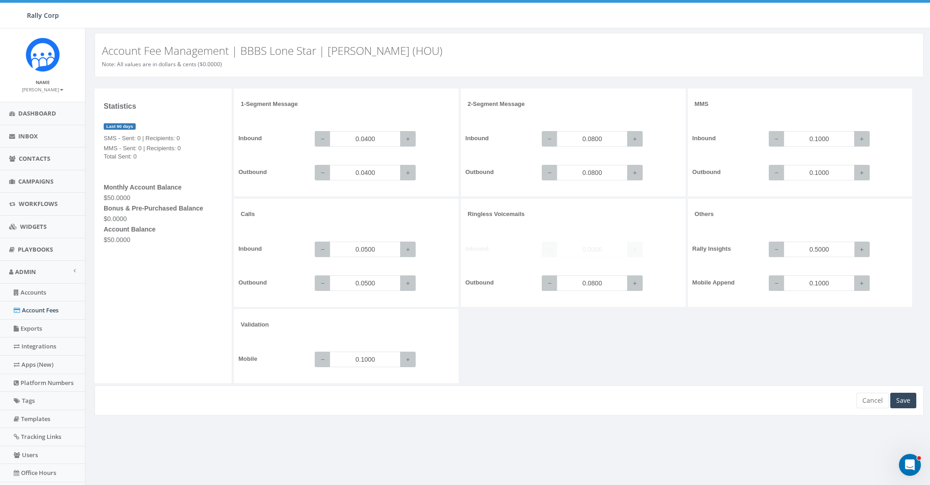
type input "0.5000"
click at [834, 284] on input "0.1000" at bounding box center [819, 284] width 71 height 16
paste input "25"
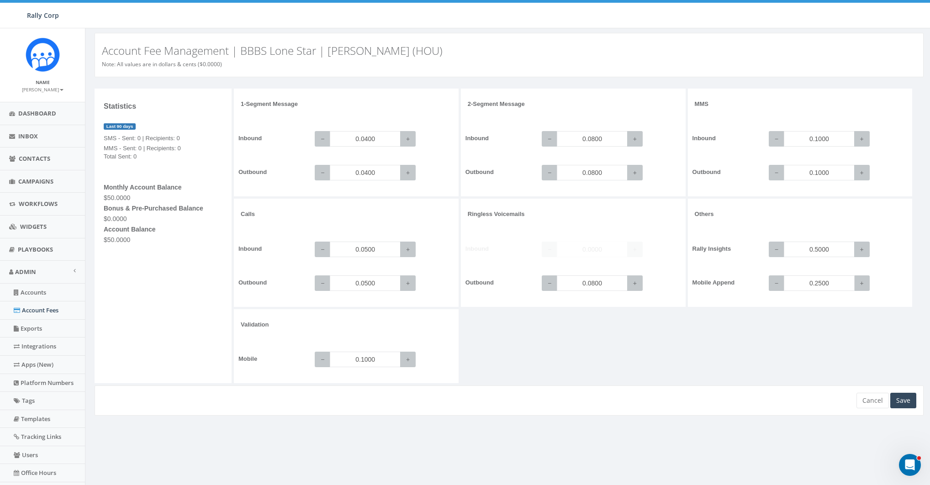
type input "0.2500"
drag, startPoint x: 827, startPoint y: 330, endPoint x: 864, endPoint y: 341, distance: 38.9
click at [827, 331] on div "1-Segment Message Inbound − 0.0400 + Outbound − 0.0400 + 2-Segment Message Inbo…" at bounding box center [580, 237] width 692 height 297
click at [908, 405] on div "Save" at bounding box center [904, 401] width 26 height 16
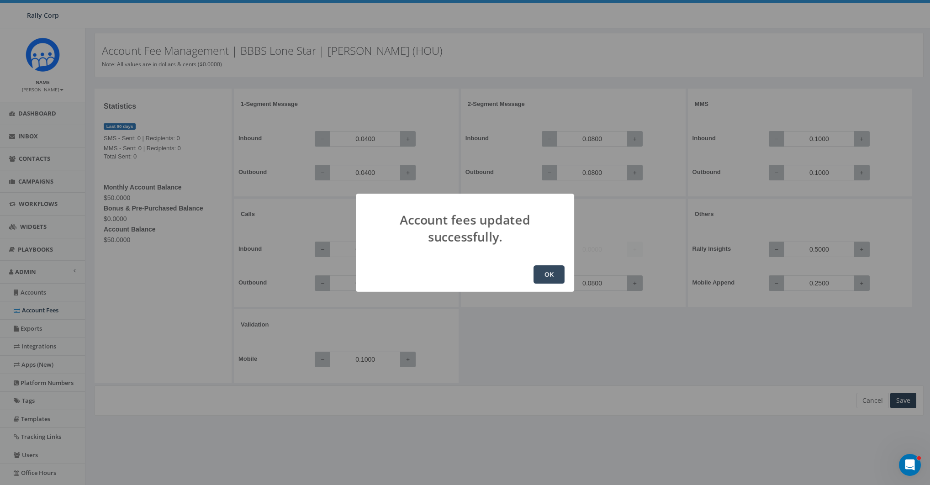
click at [547, 274] on button "OK" at bounding box center [549, 274] width 31 height 18
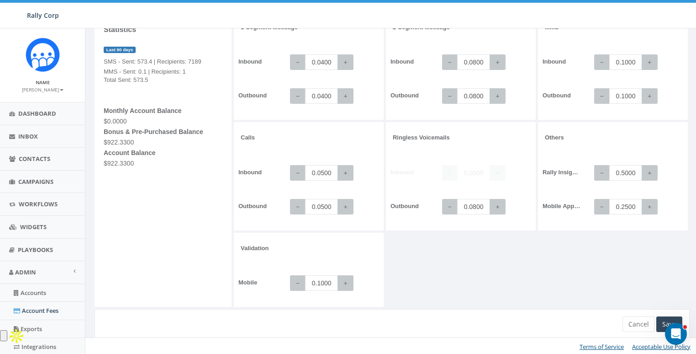
scroll to position [77, 0]
click at [482, 212] on input "0.0800" at bounding box center [473, 206] width 33 height 16
click at [320, 61] on input "0.0400" at bounding box center [321, 62] width 33 height 16
click at [483, 64] on input "0.0800" at bounding box center [473, 62] width 33 height 16
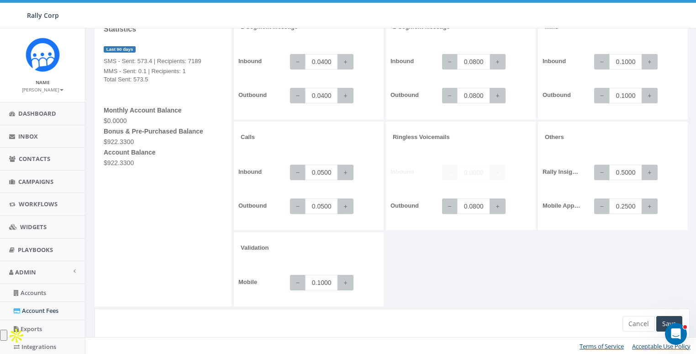
click at [483, 64] on input "0.0800" at bounding box center [473, 62] width 33 height 16
click at [624, 174] on input "0.5000" at bounding box center [626, 173] width 33 height 16
click at [628, 206] on input "0.2500" at bounding box center [626, 206] width 33 height 16
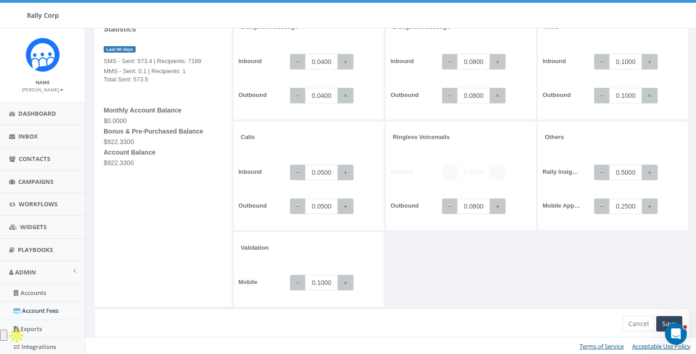
click at [628, 206] on input "0.2500" at bounding box center [626, 206] width 33 height 16
click at [326, 59] on input "0.0400" at bounding box center [321, 62] width 33 height 16
click at [326, 60] on input "0.0400" at bounding box center [321, 62] width 33 height 16
click at [473, 204] on input "0.0800" at bounding box center [473, 206] width 33 height 16
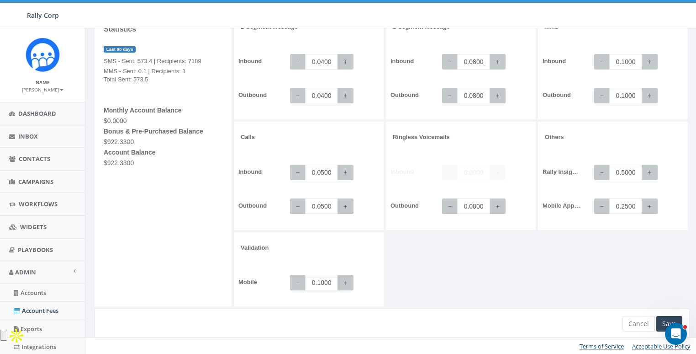
click at [469, 204] on input "0.0800" at bounding box center [473, 206] width 33 height 16
click at [474, 60] on input "0.0800" at bounding box center [473, 62] width 33 height 16
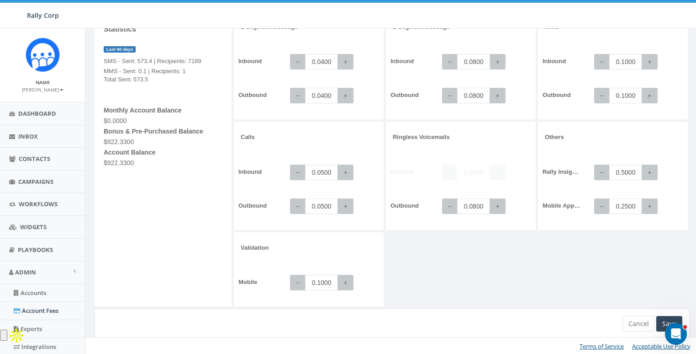
click at [474, 60] on input "0.0800" at bounding box center [473, 62] width 33 height 16
click at [623, 170] on input "0.5000" at bounding box center [626, 173] width 33 height 16
click at [619, 207] on input "0.2500" at bounding box center [626, 206] width 33 height 16
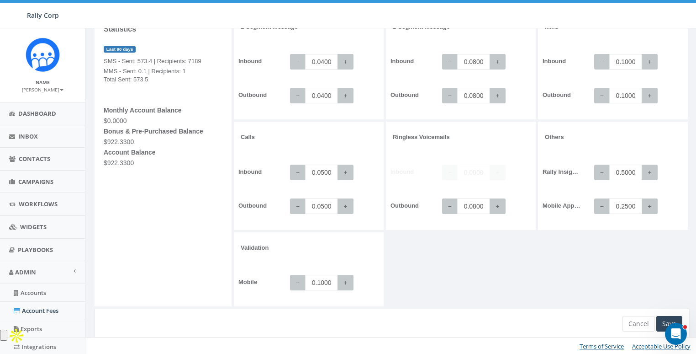
click at [619, 207] on input "0.2500" at bounding box center [626, 206] width 33 height 16
click at [327, 60] on input "0.0400" at bounding box center [321, 62] width 33 height 16
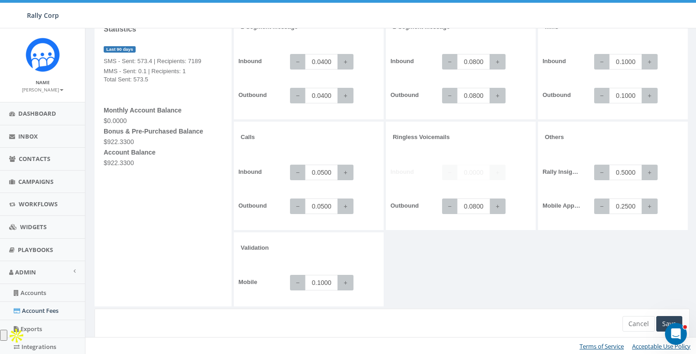
click at [472, 203] on input "0.0800" at bounding box center [473, 206] width 33 height 16
click at [635, 171] on input "0.5000" at bounding box center [626, 173] width 33 height 16
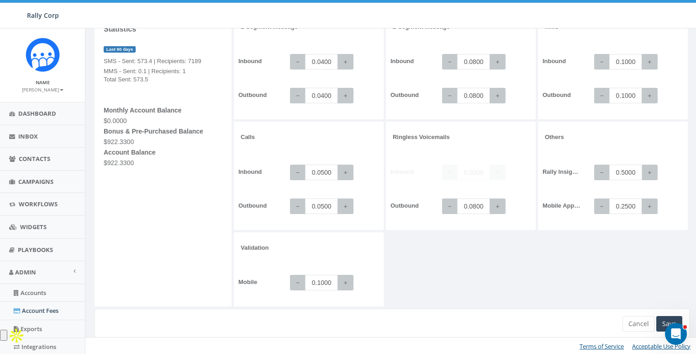
click at [635, 171] on input "0.5000" at bounding box center [626, 173] width 33 height 16
click at [624, 206] on input "0.2500" at bounding box center [626, 206] width 33 height 16
click at [322, 281] on input "0.1000" at bounding box center [321, 283] width 33 height 16
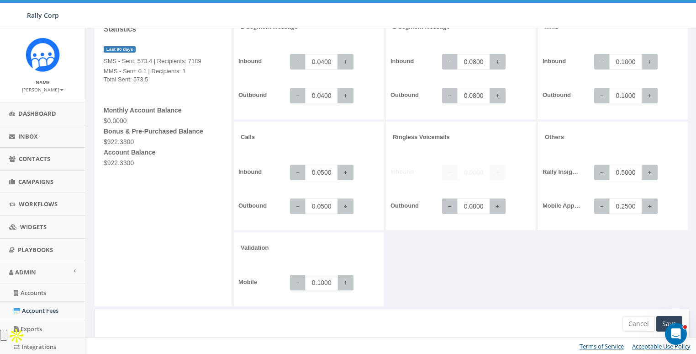
click at [322, 281] on input "0.1000" at bounding box center [321, 283] width 33 height 16
click at [324, 57] on input "0.0400" at bounding box center [321, 62] width 33 height 16
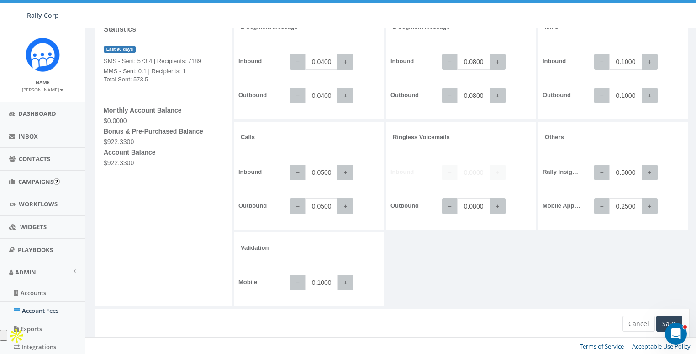
click at [325, 277] on input "0.1000" at bounding box center [321, 283] width 33 height 16
click at [481, 206] on input "0.0800" at bounding box center [473, 206] width 33 height 16
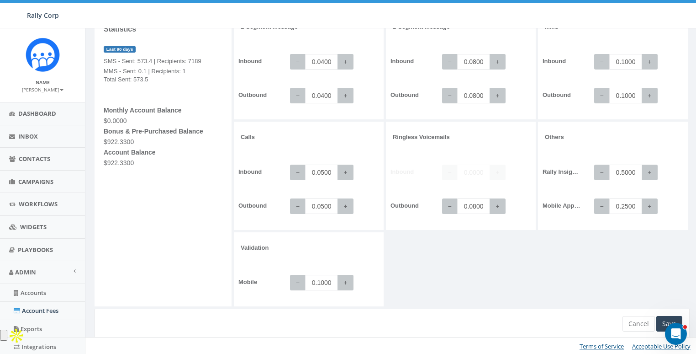
click at [632, 170] on input "0.5000" at bounding box center [626, 173] width 33 height 16
click at [624, 198] on input "0.2500" at bounding box center [626, 206] width 33 height 16
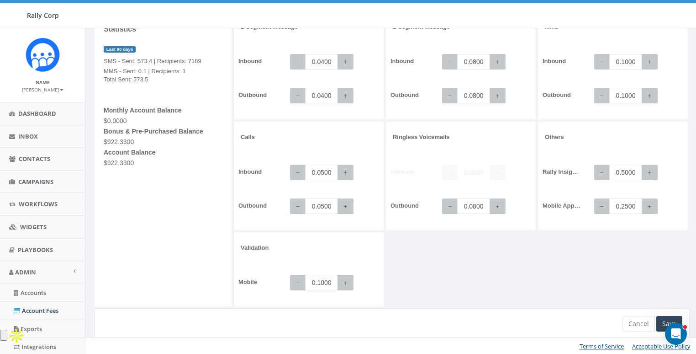
click at [625, 207] on input "0.2500" at bounding box center [626, 206] width 33 height 16
click at [38, 110] on span "Dashboard" at bounding box center [37, 113] width 38 height 8
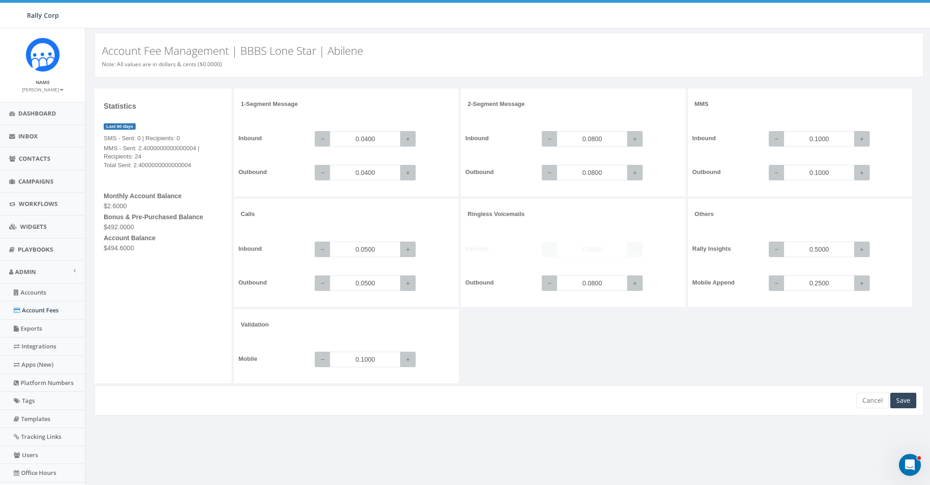
click at [606, 337] on div "1-Segment Message Inbound − 0.0400 + Outbound − 0.0400 + 2-Segment Message Inbo…" at bounding box center [580, 237] width 692 height 297
click at [576, 339] on div "1-Segment Message Inbound − 0.0400 + Outbound − 0.0400 + 2-Segment Message Inbo…" at bounding box center [580, 237] width 692 height 297
click at [585, 338] on div "1-Segment Message Inbound − 0.0400 + Outbound − 0.0400 + 2-Segment Message Inbo…" at bounding box center [580, 237] width 692 height 297
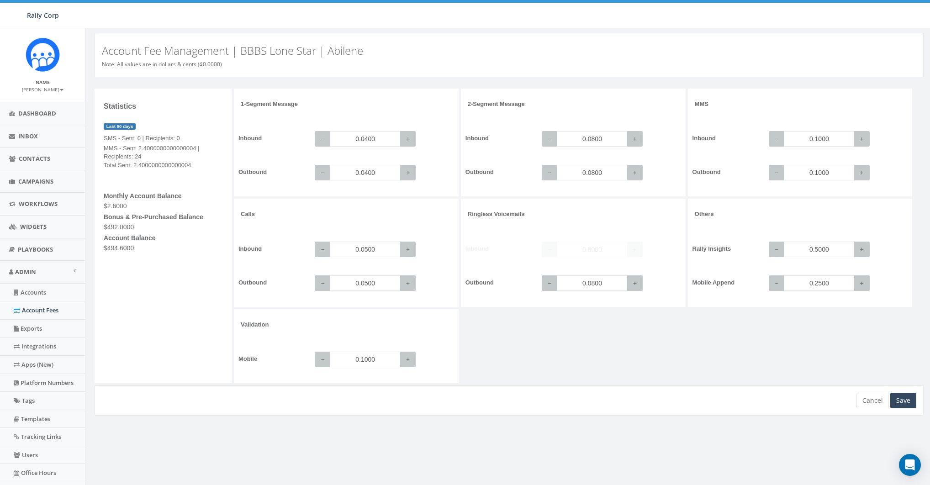
click at [585, 338] on div "1-Segment Message Inbound − 0.0400 + Outbound − 0.0400 + 2-Segment Message Inbo…" at bounding box center [580, 237] width 692 height 297
click at [584, 340] on div "1-Segment Message Inbound − 0.0400 + Outbound − 0.0400 + 2-Segment Message Inbo…" at bounding box center [580, 237] width 692 height 297
click at [568, 360] on div "1-Segment Message Inbound − 0.0400 + Outbound − 0.0400 + 2-Segment Message Inbo…" at bounding box center [580, 237] width 692 height 297
click at [569, 361] on div "1-Segment Message Inbound − 0.0400 + Outbound − 0.0400 + 2-Segment Message Inbo…" at bounding box center [580, 237] width 692 height 297
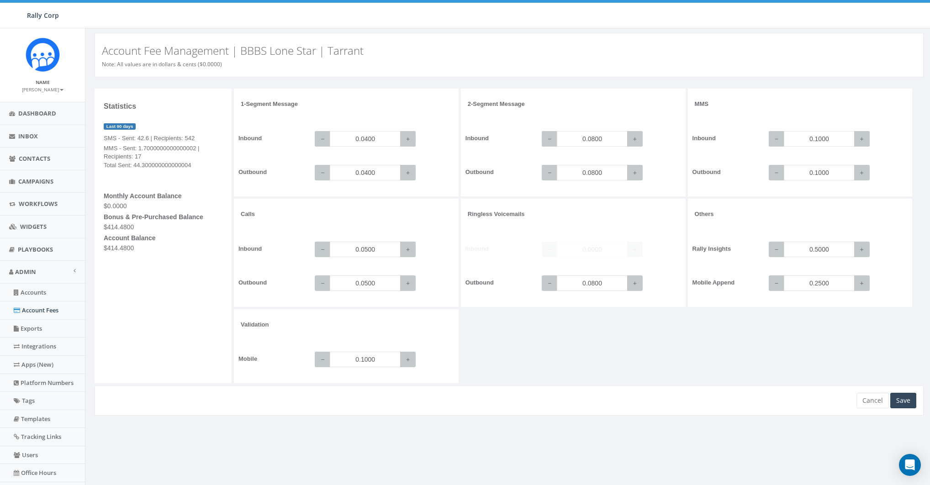
click at [547, 352] on div "1-Segment Message Inbound − 0.0400 + Outbound − 0.0400 + 2-Segment Message Inbo…" at bounding box center [580, 237] width 692 height 297
click at [545, 352] on div "1-Segment Message Inbound − 0.0400 + Outbound − 0.0400 + 2-Segment Message Inbo…" at bounding box center [580, 237] width 692 height 297
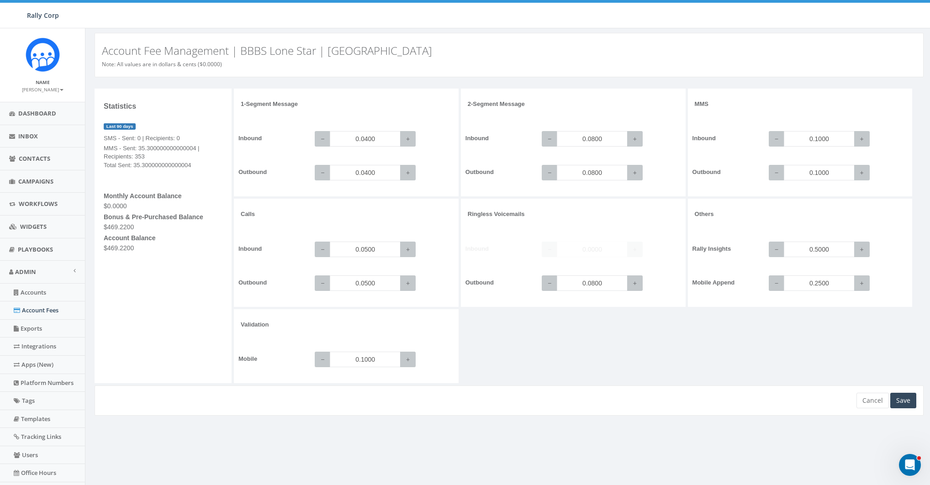
click at [586, 350] on div "1-Segment Message Inbound − 0.0400 + Outbound − 0.0400 + 2-Segment Message Inbo…" at bounding box center [580, 237] width 692 height 297
click at [621, 331] on div "1-Segment Message Inbound − 0.0400 + Outbound − 0.0400 + 2-Segment Message Inbo…" at bounding box center [580, 237] width 692 height 297
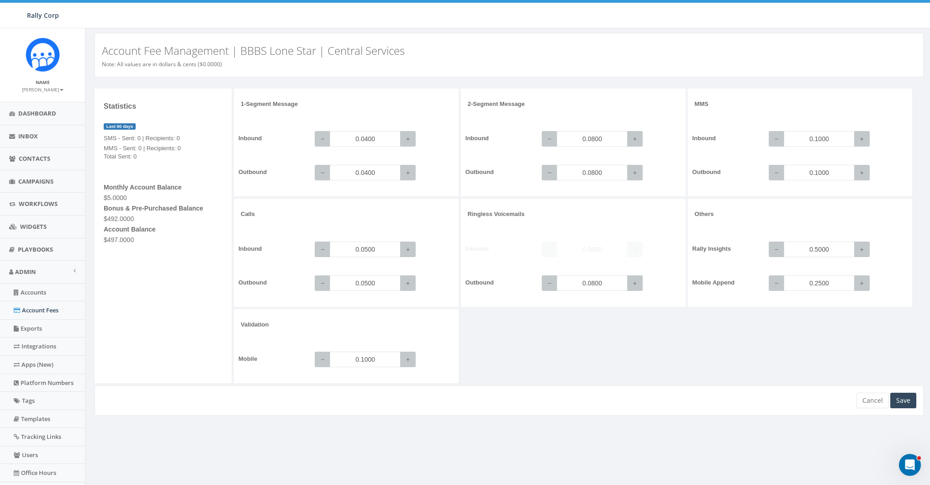
click at [621, 331] on div "1-Segment Message Inbound − 0.0400 + Outbound − 0.0400 + 2-Segment Message Inbo…" at bounding box center [580, 237] width 692 height 297
click at [582, 338] on div "1-Segment Message Inbound − 0.0400 + Outbound − 0.0400 + 2-Segment Message Inbo…" at bounding box center [580, 237] width 692 height 297
click at [552, 339] on div "1-Segment Message Inbound − 0.0400 + Outbound − 0.0400 + 2-Segment Message Inbo…" at bounding box center [580, 237] width 692 height 297
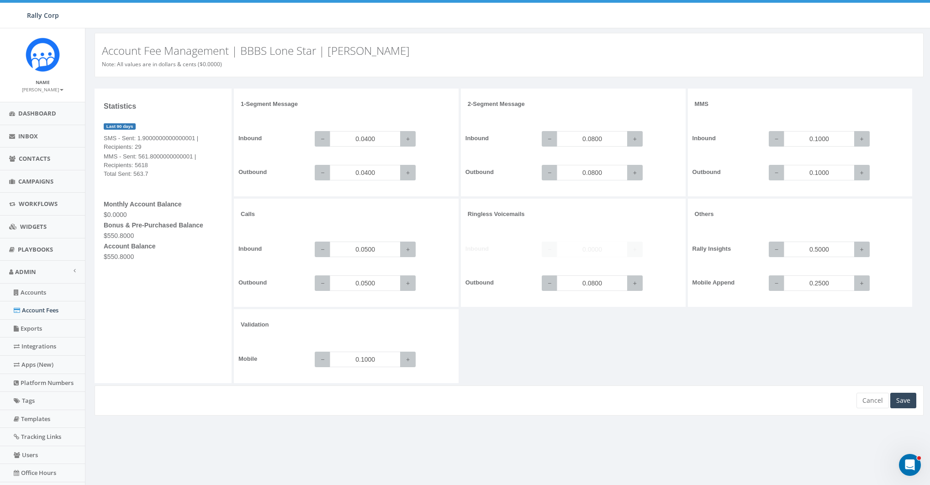
click at [560, 348] on div "1-Segment Message Inbound − 0.0400 + Outbound − 0.0400 + 2-Segment Message Inbo…" at bounding box center [580, 237] width 692 height 297
click at [583, 320] on div "1-Segment Message Inbound − 0.0400 + Outbound − 0.0400 + 2-Segment Message Inbo…" at bounding box center [580, 237] width 692 height 297
click at [601, 335] on div "1-Segment Message Inbound − 0.0400 + Outbound − 0.0400 + 2-Segment Message Inbo…" at bounding box center [580, 237] width 692 height 297
click at [567, 339] on div "1-Segment Message Inbound − 0.0400 + Outbound − 0.0400 + 2-Segment Message Inbo…" at bounding box center [580, 237] width 692 height 297
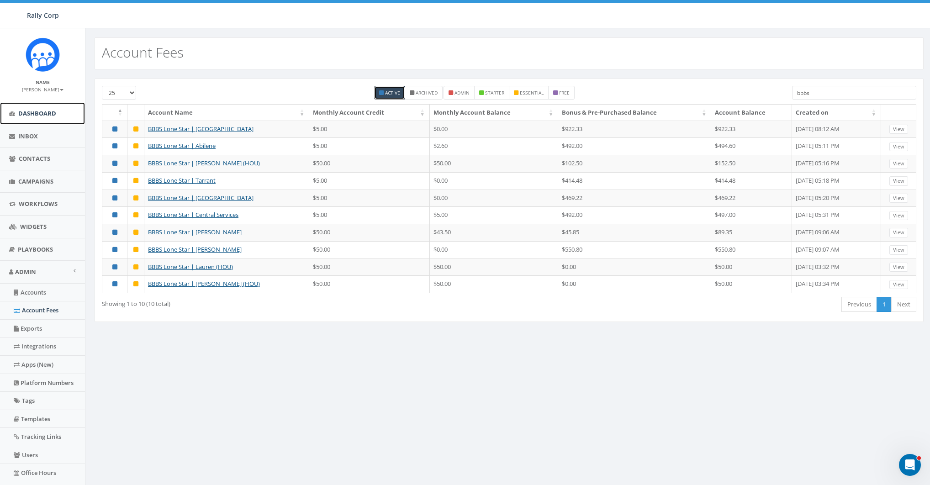
click at [31, 111] on span "Dashboard" at bounding box center [37, 113] width 38 height 8
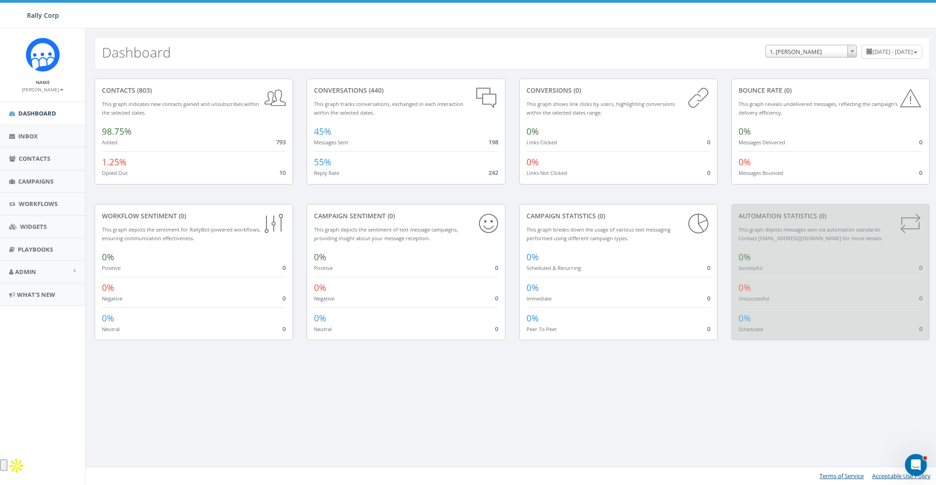
click at [183, 156] on div "1.25% Opted Out 10" at bounding box center [194, 164] width 184 height 26
